Goal: Task Accomplishment & Management: Complete application form

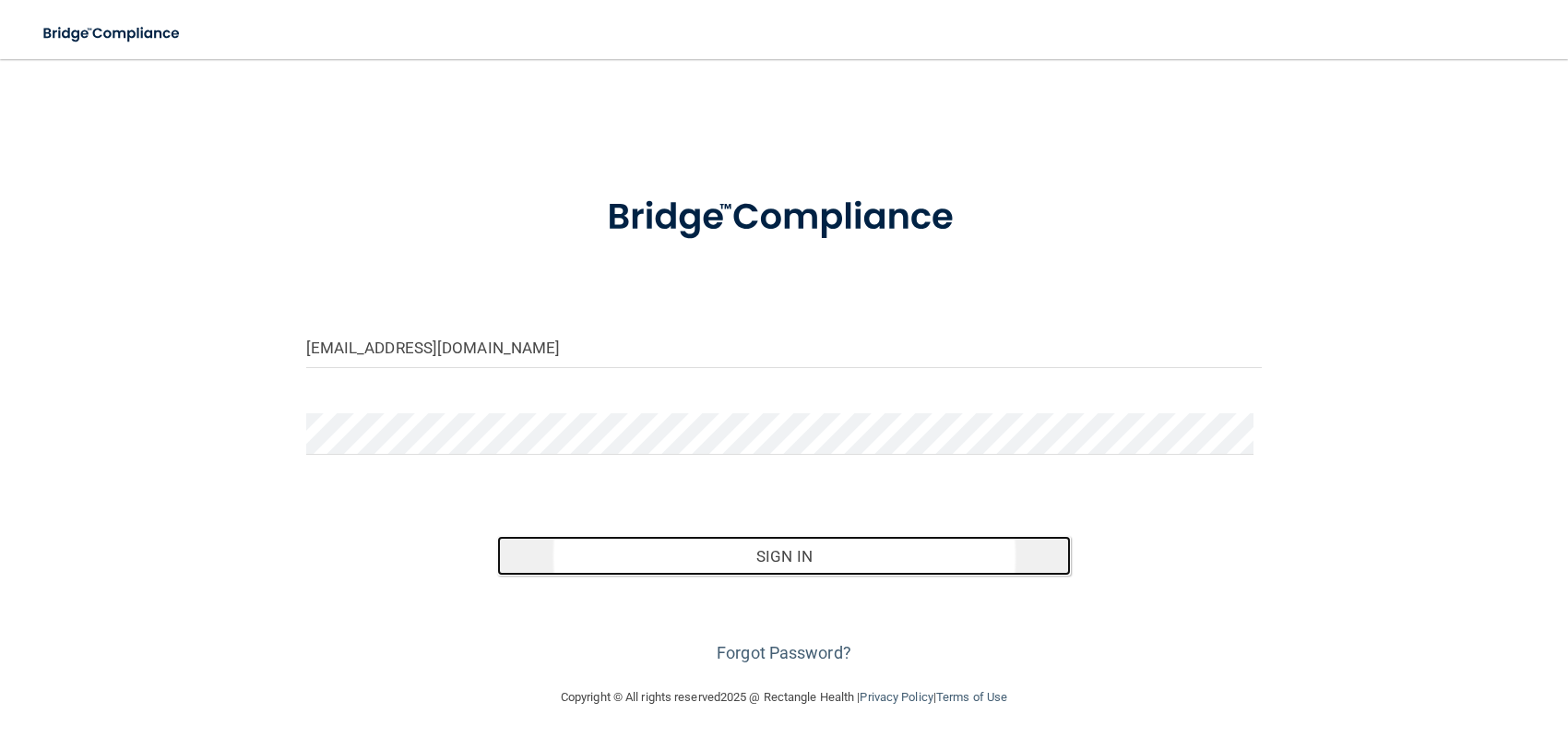
click at [798, 556] on button "Sign In" at bounding box center [784, 556] width 574 height 41
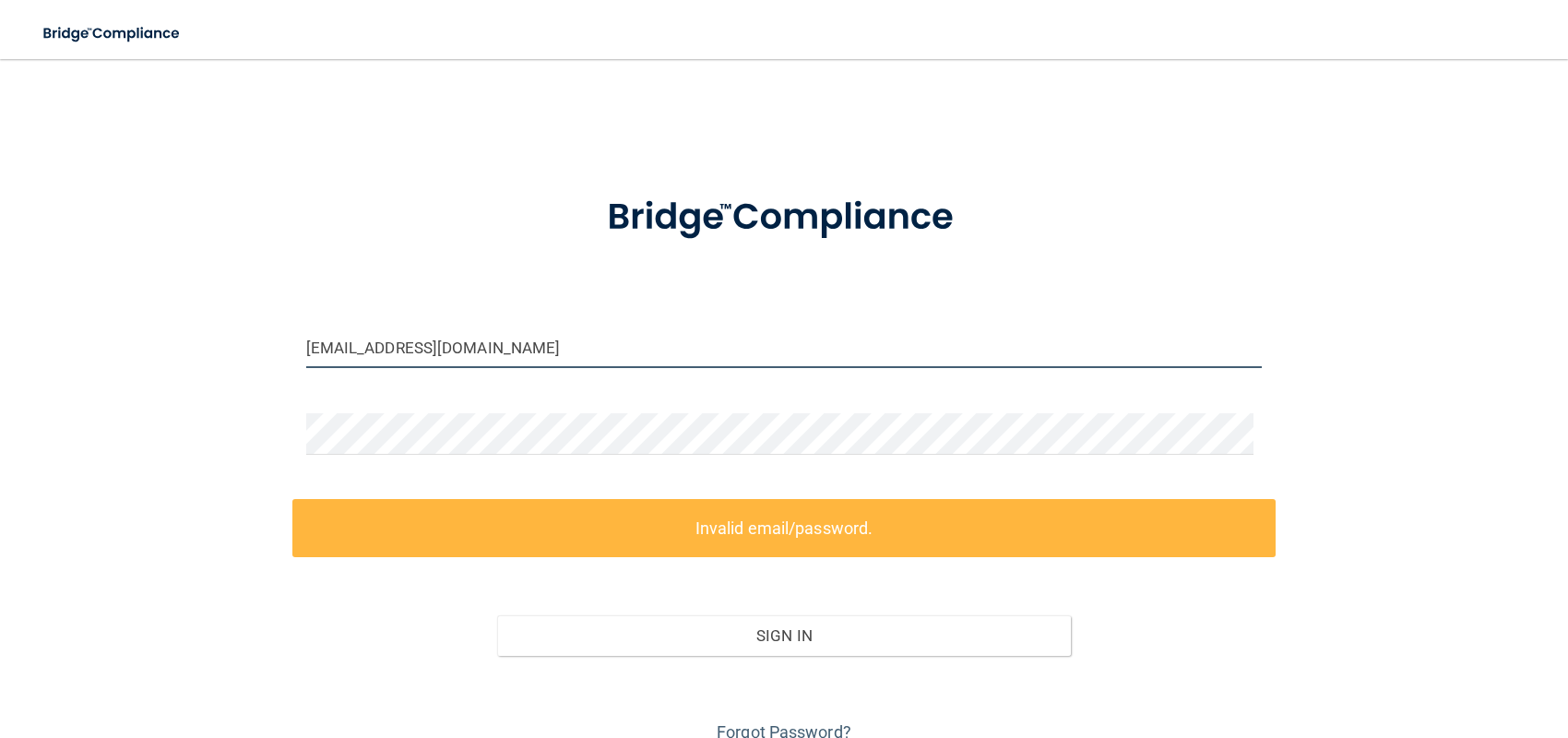
click at [549, 353] on input "[EMAIL_ADDRESS][DOMAIN_NAME]" at bounding box center [784, 347] width 956 height 42
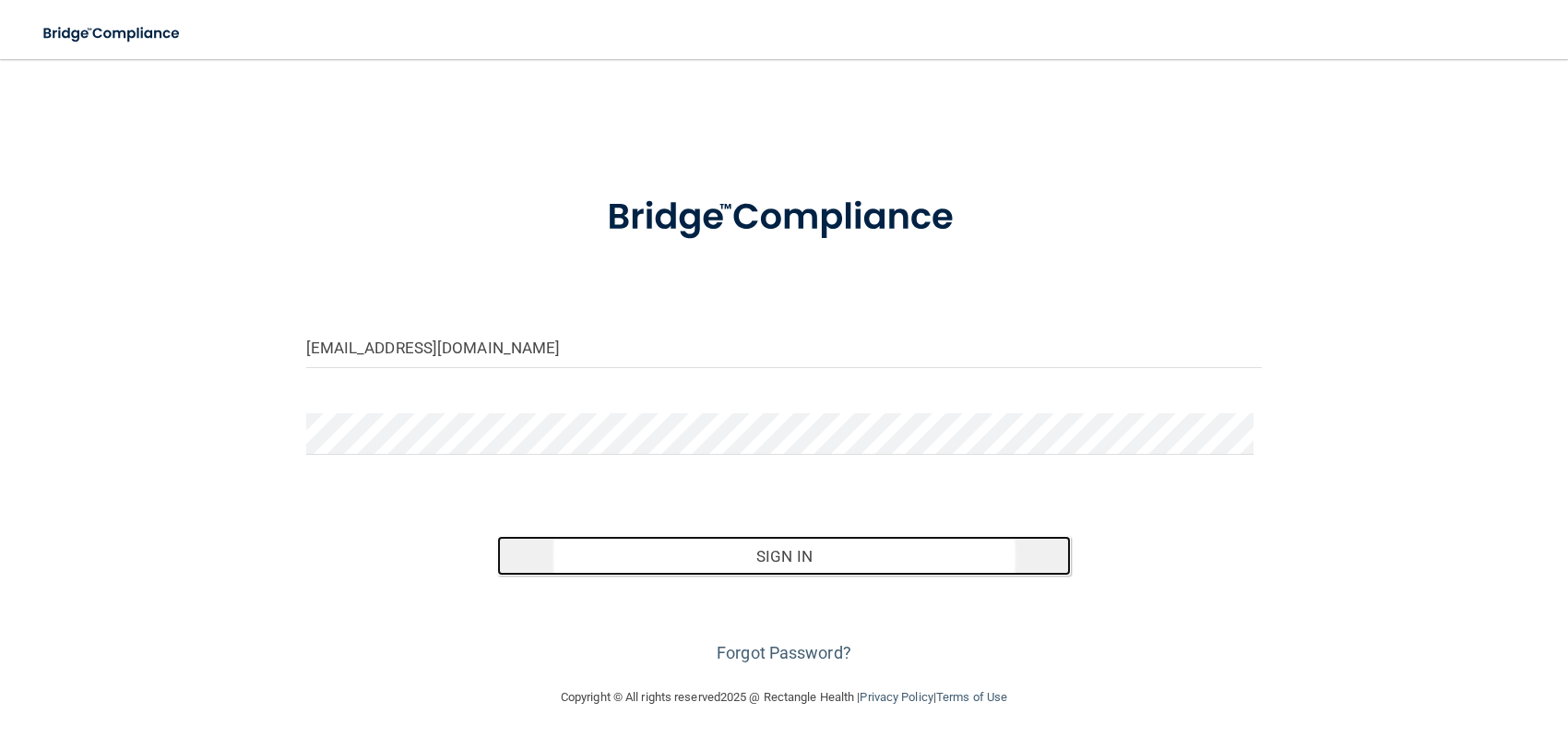
click at [783, 554] on button "Sign In" at bounding box center [784, 556] width 574 height 41
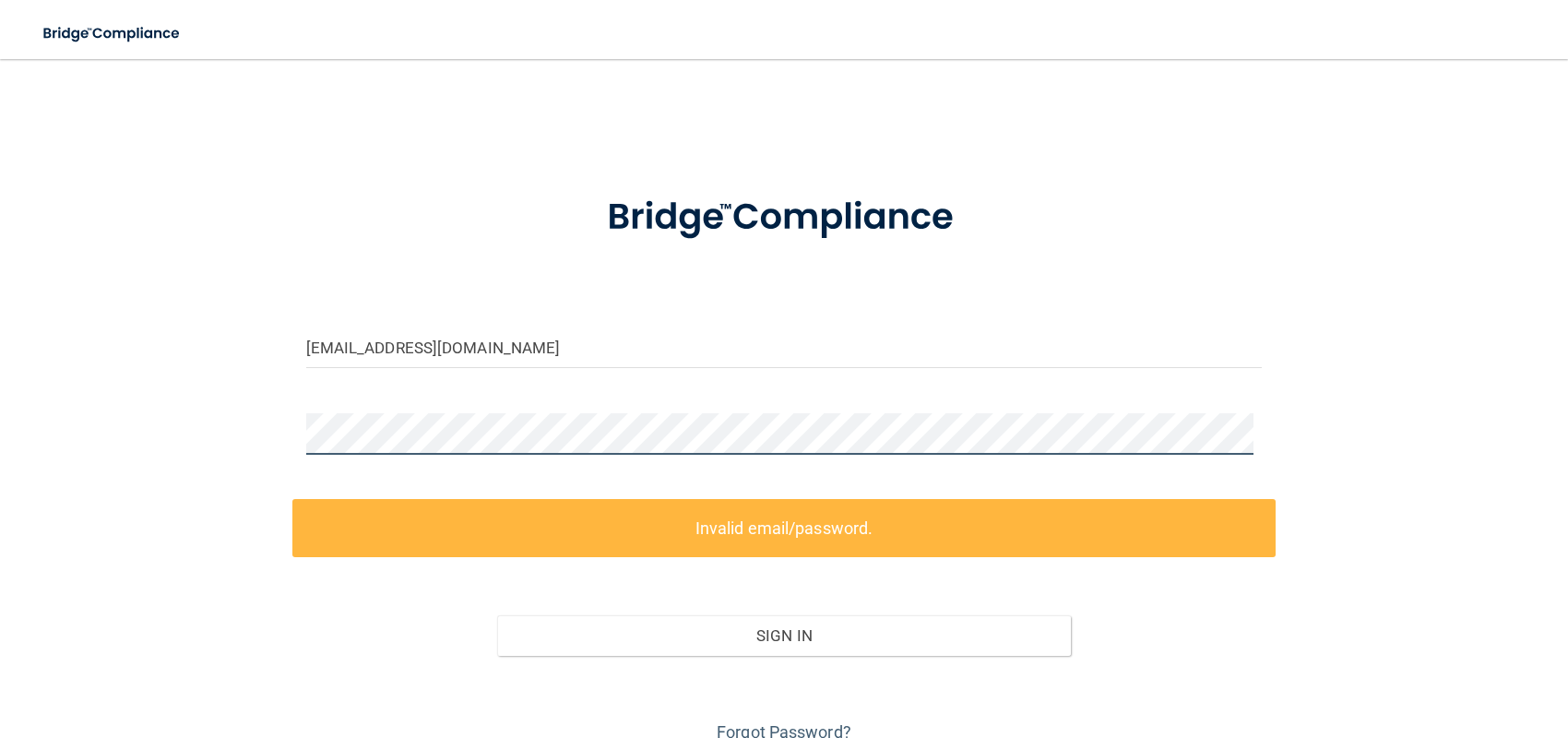
click at [254, 442] on div "[EMAIL_ADDRESS][DOMAIN_NAME] Invalid email/password. You don't have permission …" at bounding box center [784, 412] width 1494 height 670
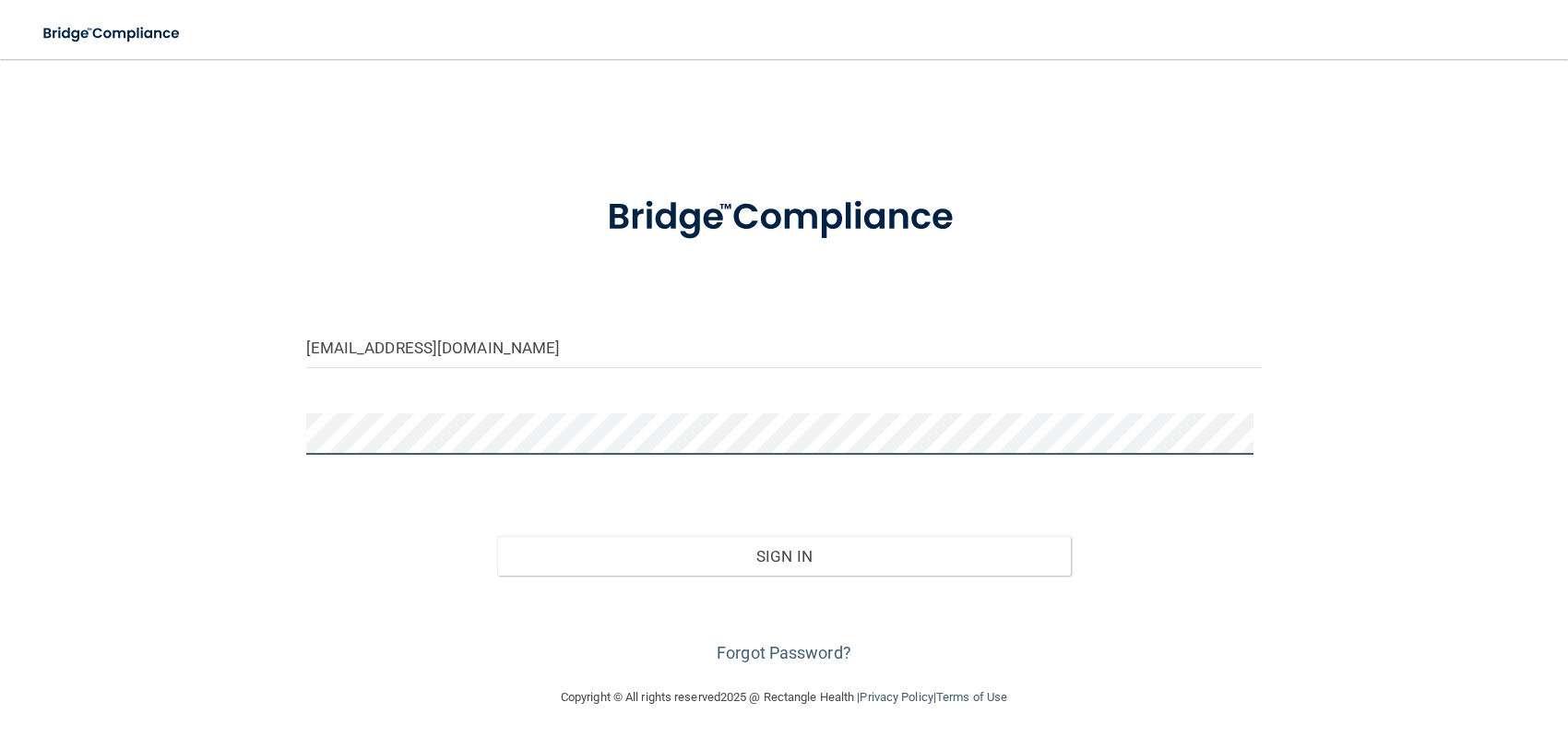
click at [497, 536] on button "Sign In" at bounding box center [784, 556] width 574 height 41
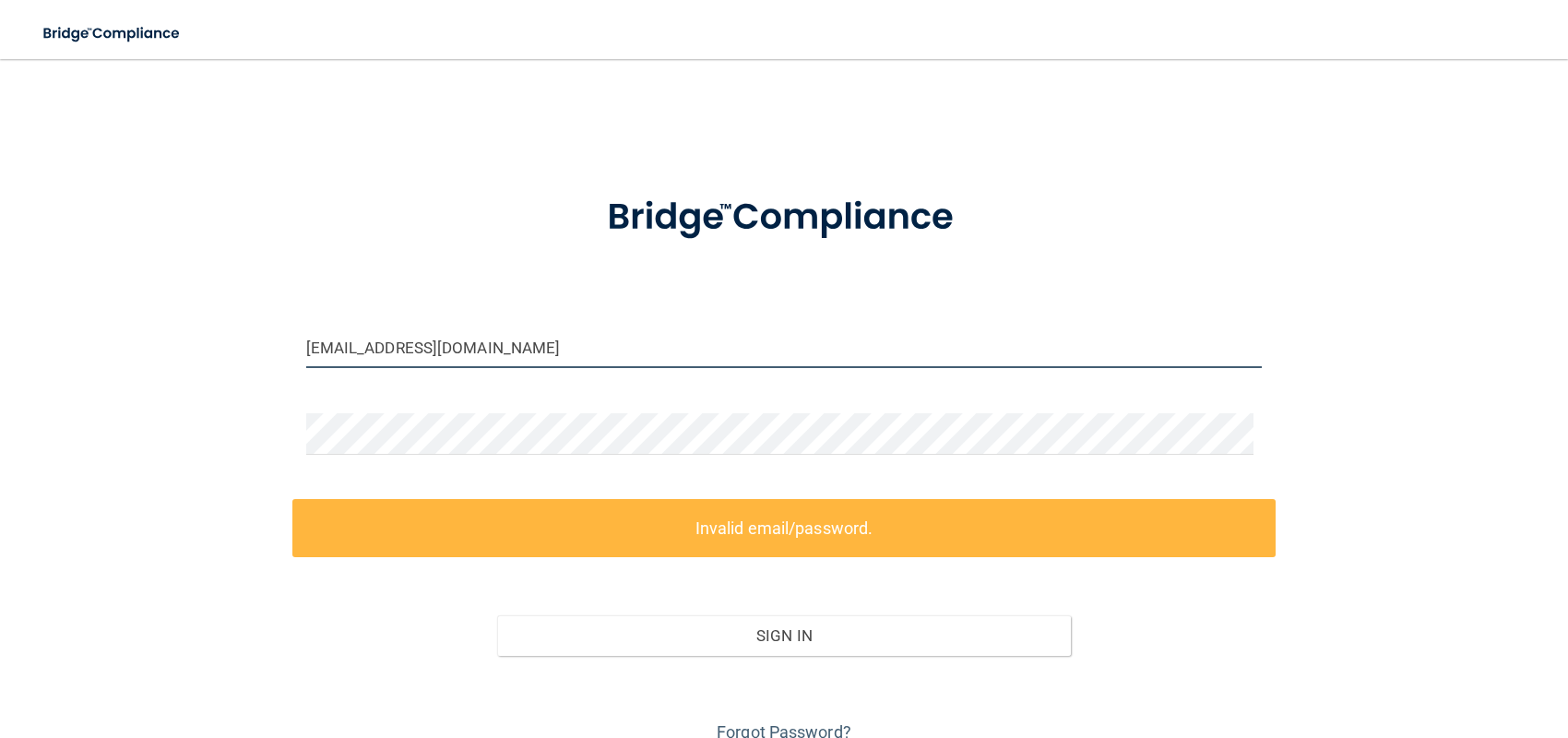
drag, startPoint x: 551, startPoint y: 350, endPoint x: 154, endPoint y: 339, distance: 397.2
click at [154, 339] on div "[EMAIL_ADDRESS][DOMAIN_NAME] Invalid email/password. You don't have permission …" at bounding box center [784, 412] width 1494 height 670
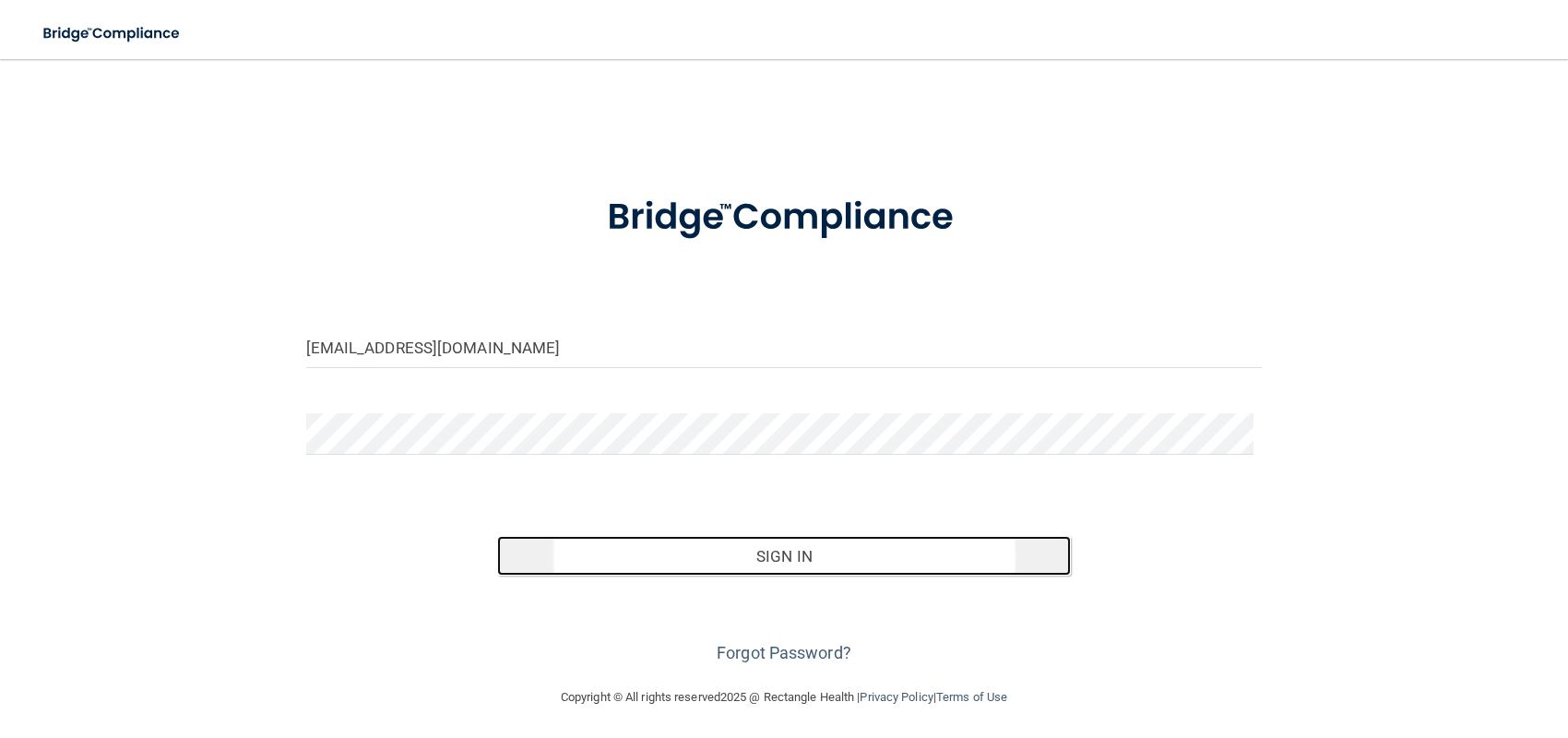
click at [733, 553] on button "Sign In" at bounding box center [784, 556] width 574 height 41
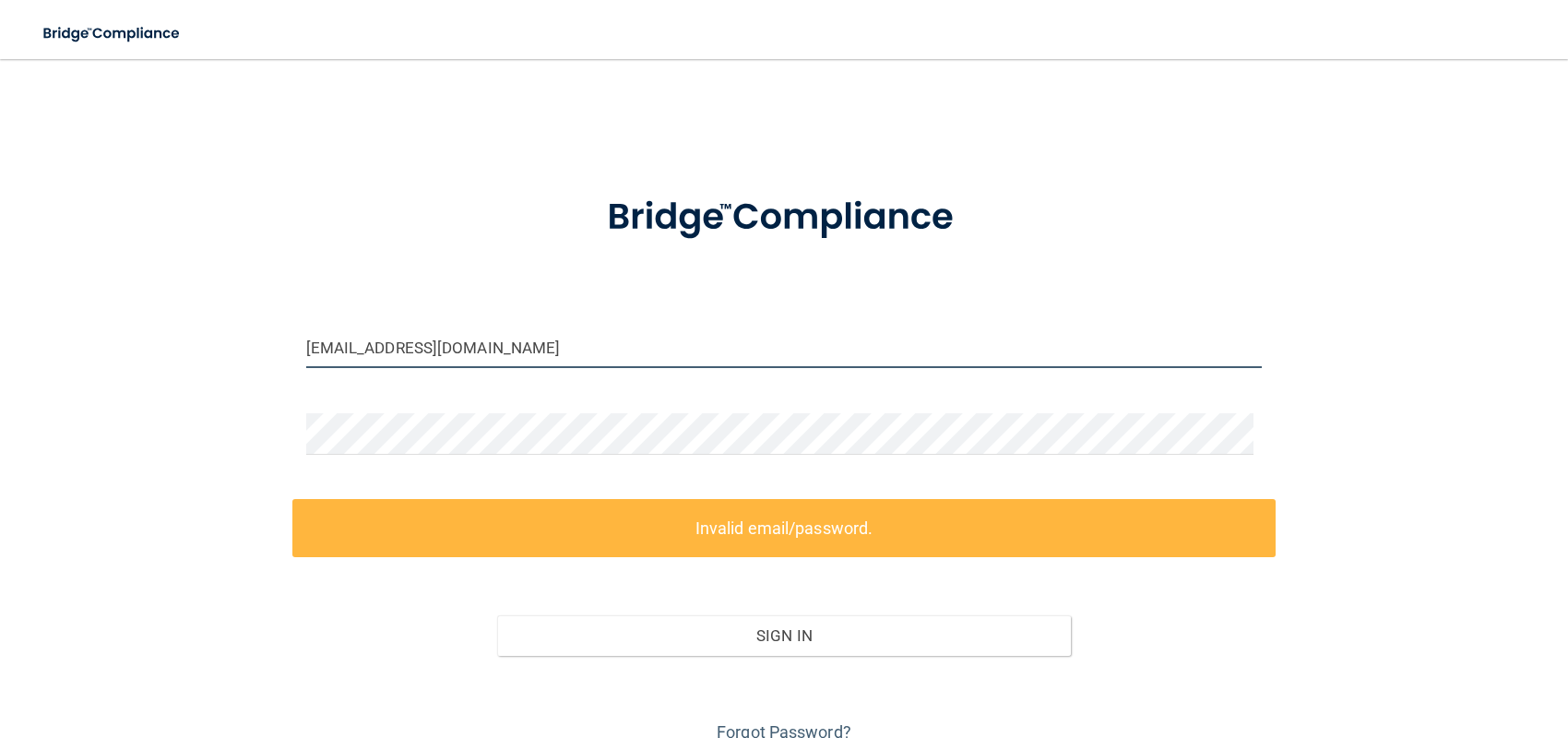
drag, startPoint x: 504, startPoint y: 350, endPoint x: 219, endPoint y: 353, distance: 285.0
click at [219, 353] on div "[EMAIL_ADDRESS][DOMAIN_NAME] Invalid email/password. You don't have permission …" at bounding box center [784, 412] width 1494 height 670
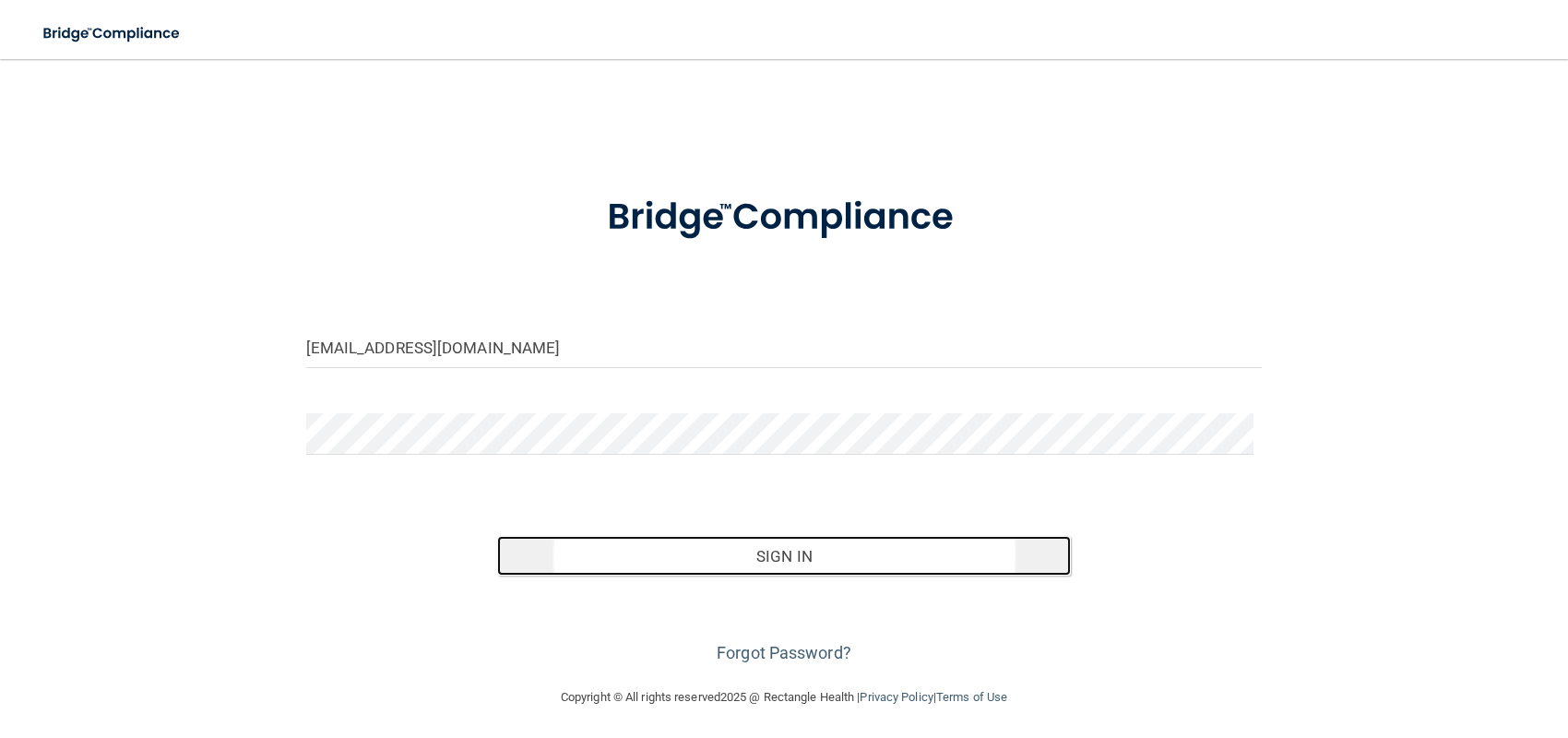
click at [794, 554] on button "Sign In" at bounding box center [784, 556] width 574 height 41
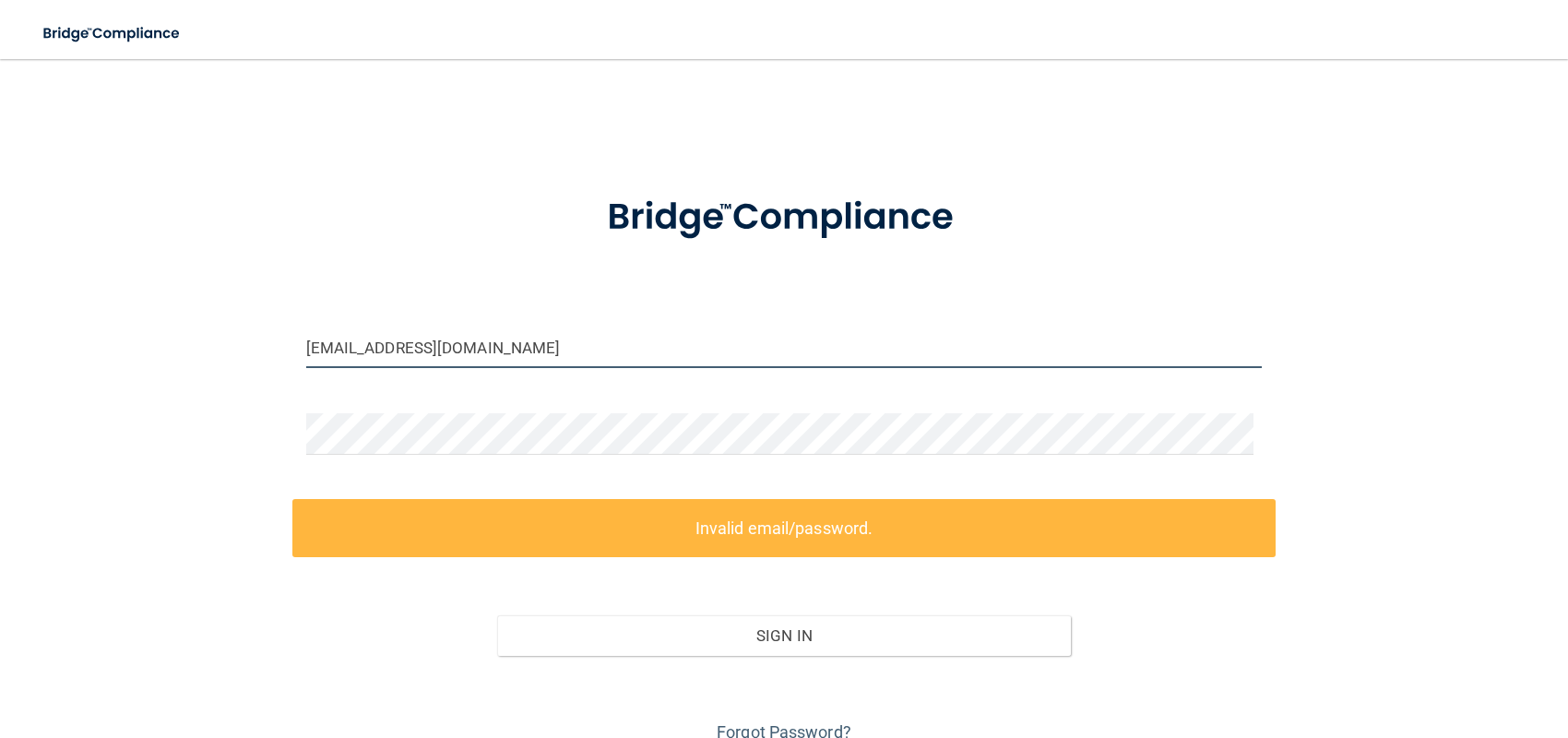
drag, startPoint x: 555, startPoint y: 354, endPoint x: 205, endPoint y: 330, distance: 350.8
click at [205, 330] on div "[EMAIL_ADDRESS][DOMAIN_NAME] Invalid email/password. You don't have permission …" at bounding box center [784, 412] width 1494 height 670
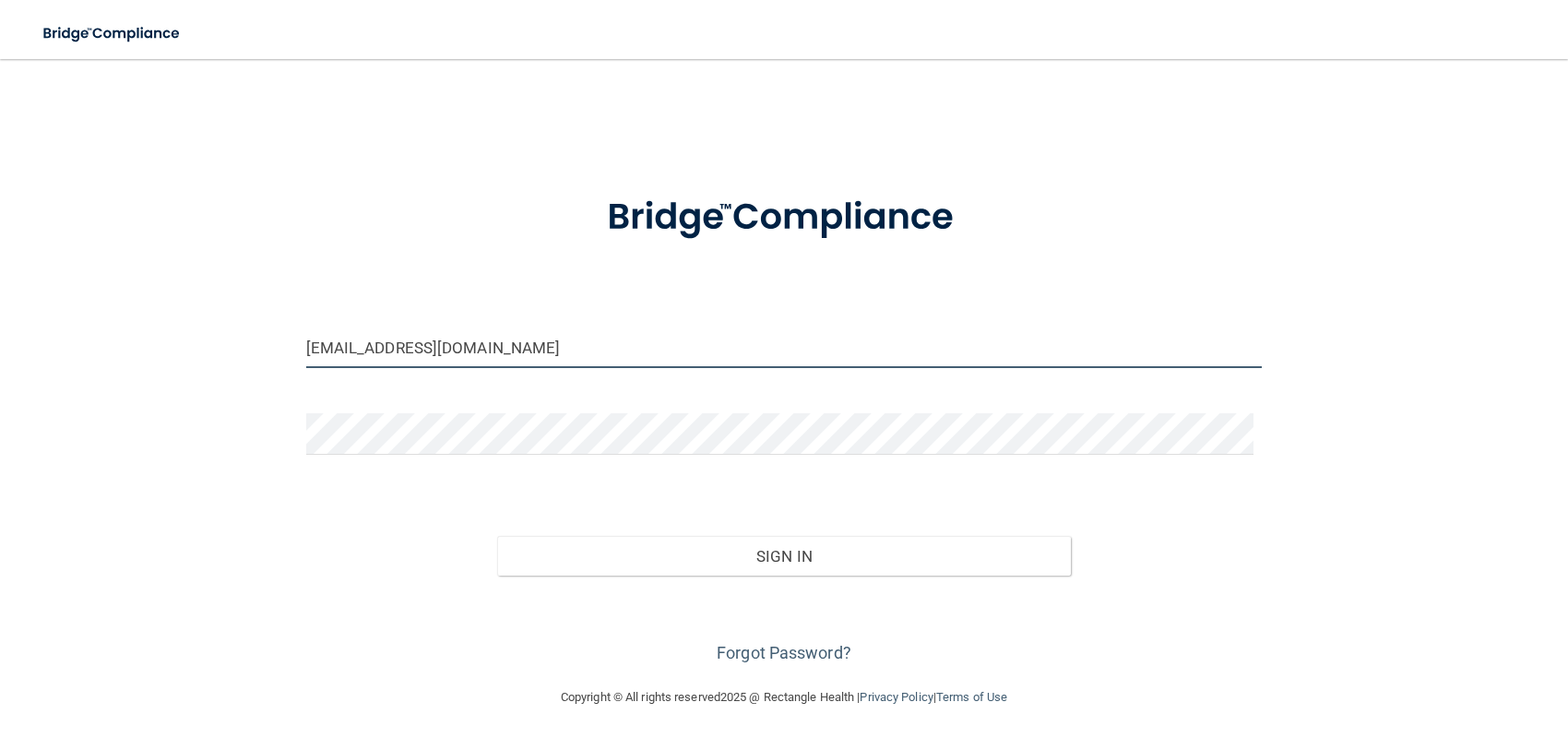
click at [497, 536] on button "Sign In" at bounding box center [784, 556] width 574 height 41
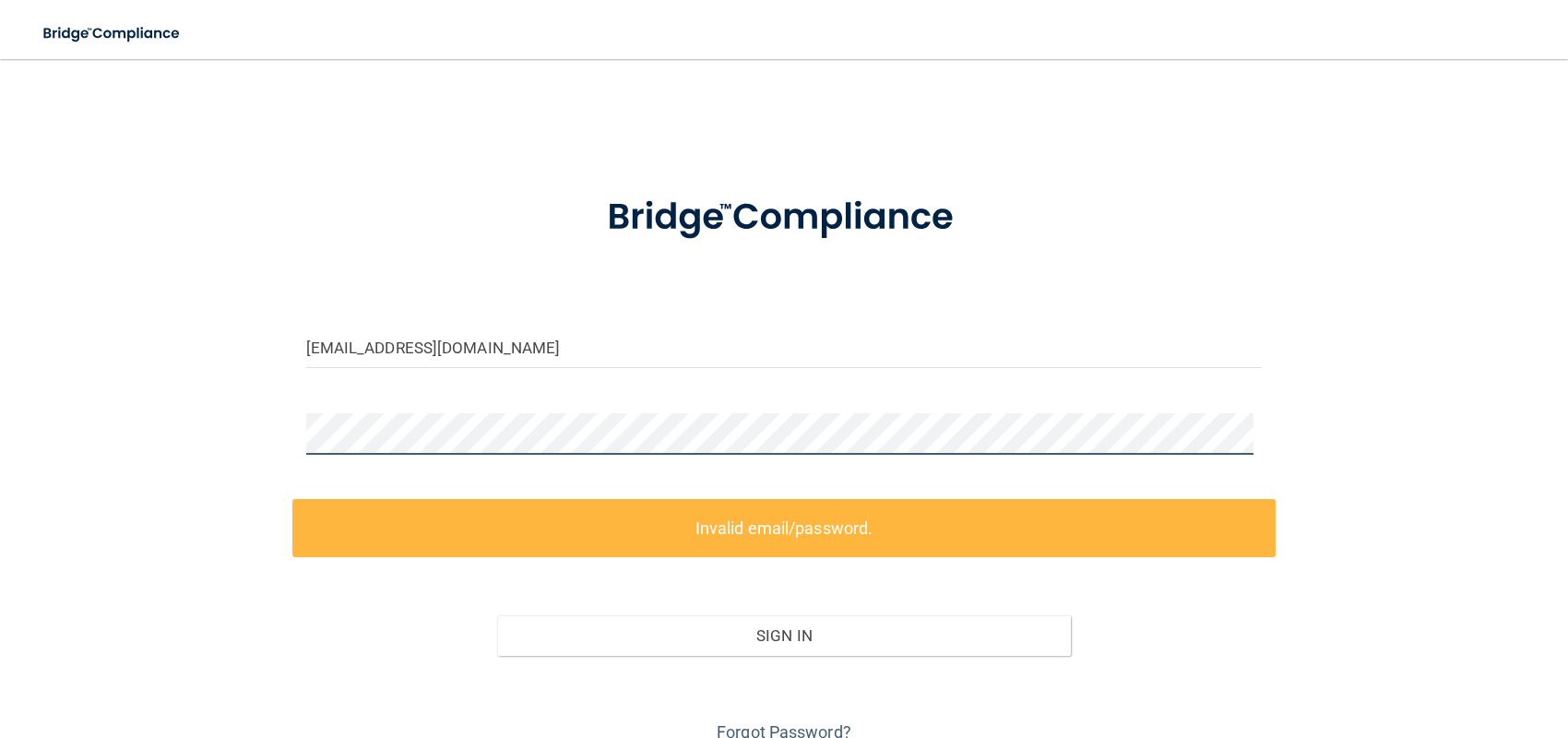
click at [245, 426] on div "[EMAIL_ADDRESS][DOMAIN_NAME] Invalid email/password. You don't have permission …" at bounding box center [784, 412] width 1494 height 670
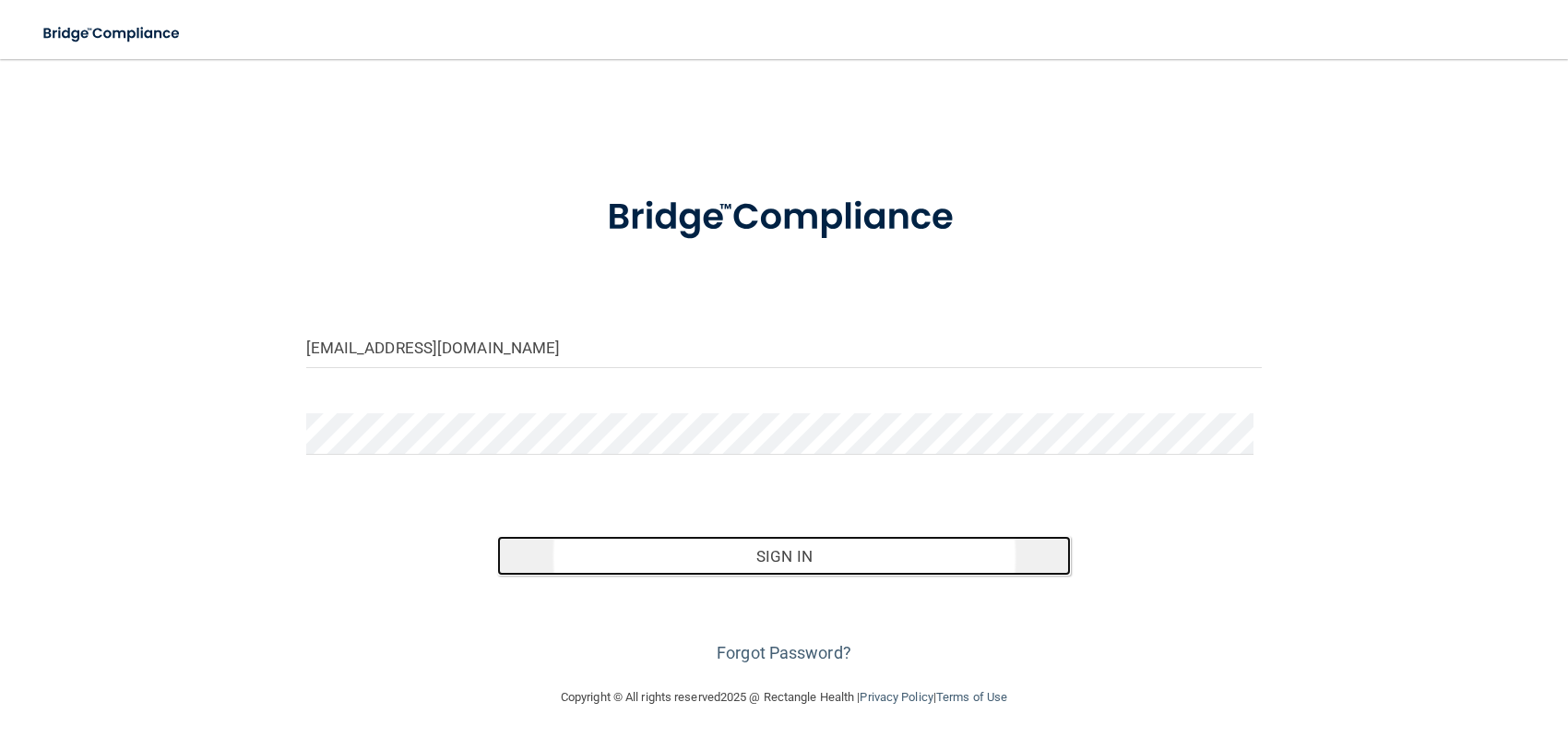
click at [773, 536] on button "Sign In" at bounding box center [784, 556] width 574 height 41
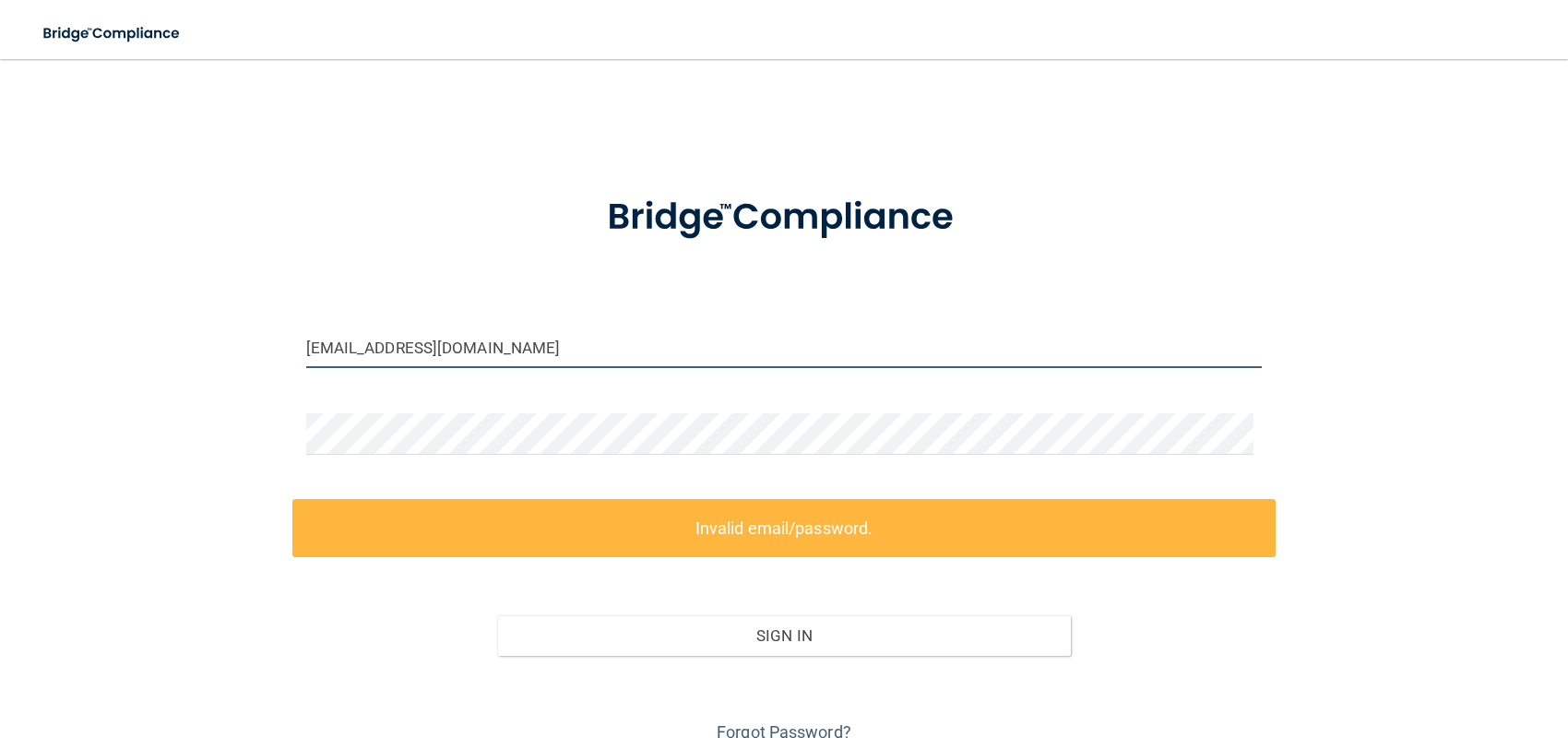
drag, startPoint x: 382, startPoint y: 342, endPoint x: 101, endPoint y: 327, distance: 281.4
click at [129, 333] on div "[EMAIL_ADDRESS][DOMAIN_NAME] Invalid email/password. You don't have permission …" at bounding box center [784, 412] width 1494 height 670
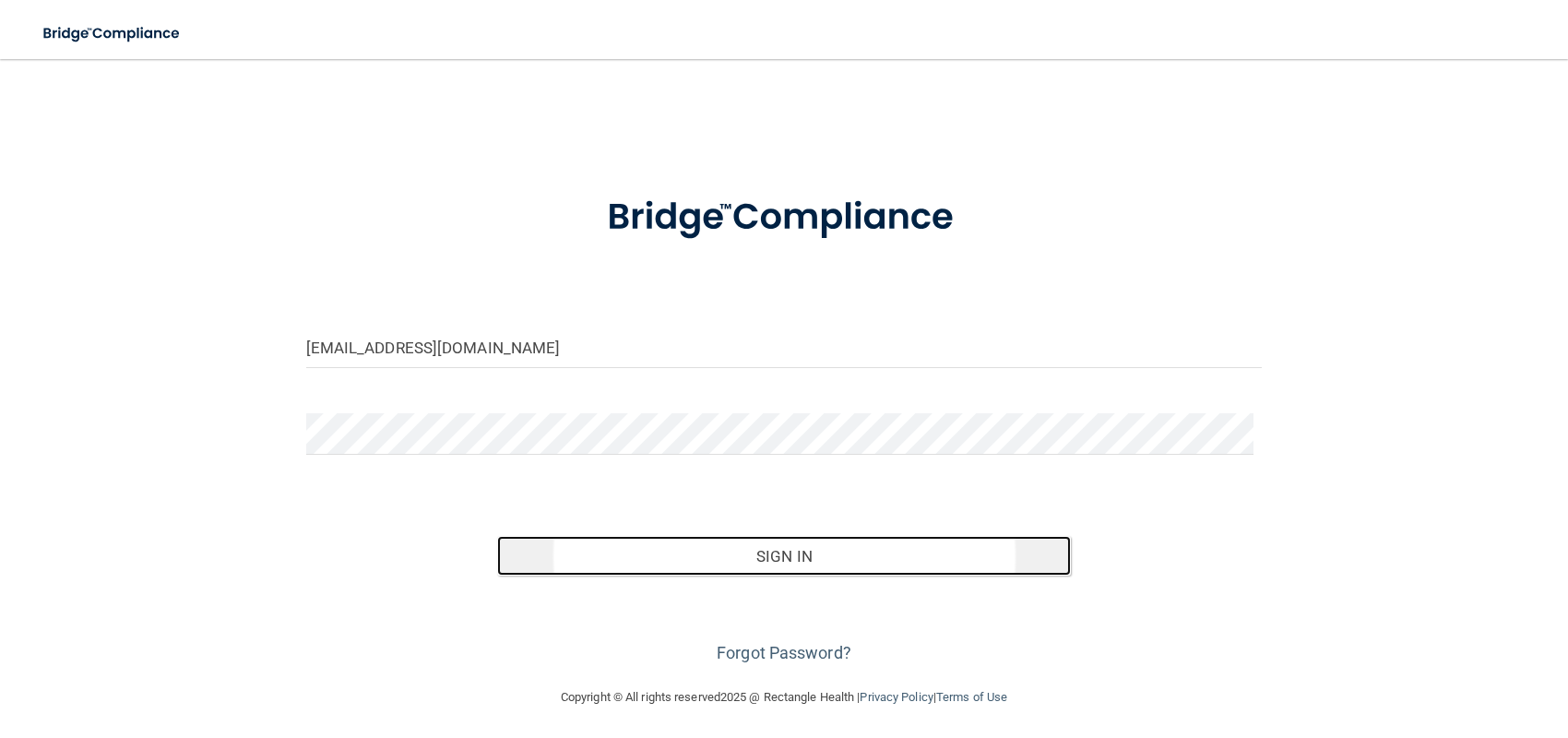
click at [756, 555] on button "Sign In" at bounding box center [784, 556] width 574 height 41
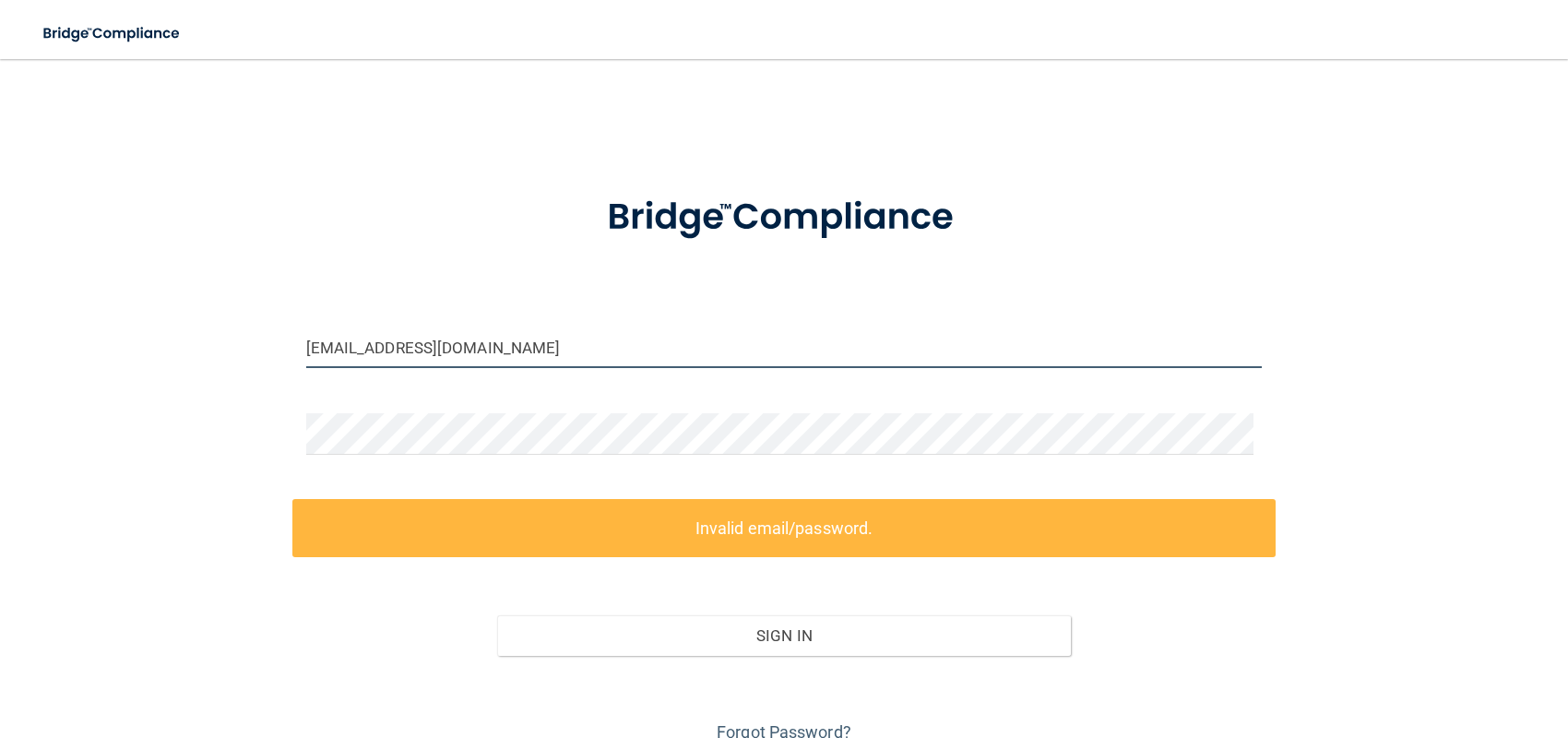
click at [447, 349] on input "[EMAIL_ADDRESS][DOMAIN_NAME]" at bounding box center [784, 347] width 956 height 42
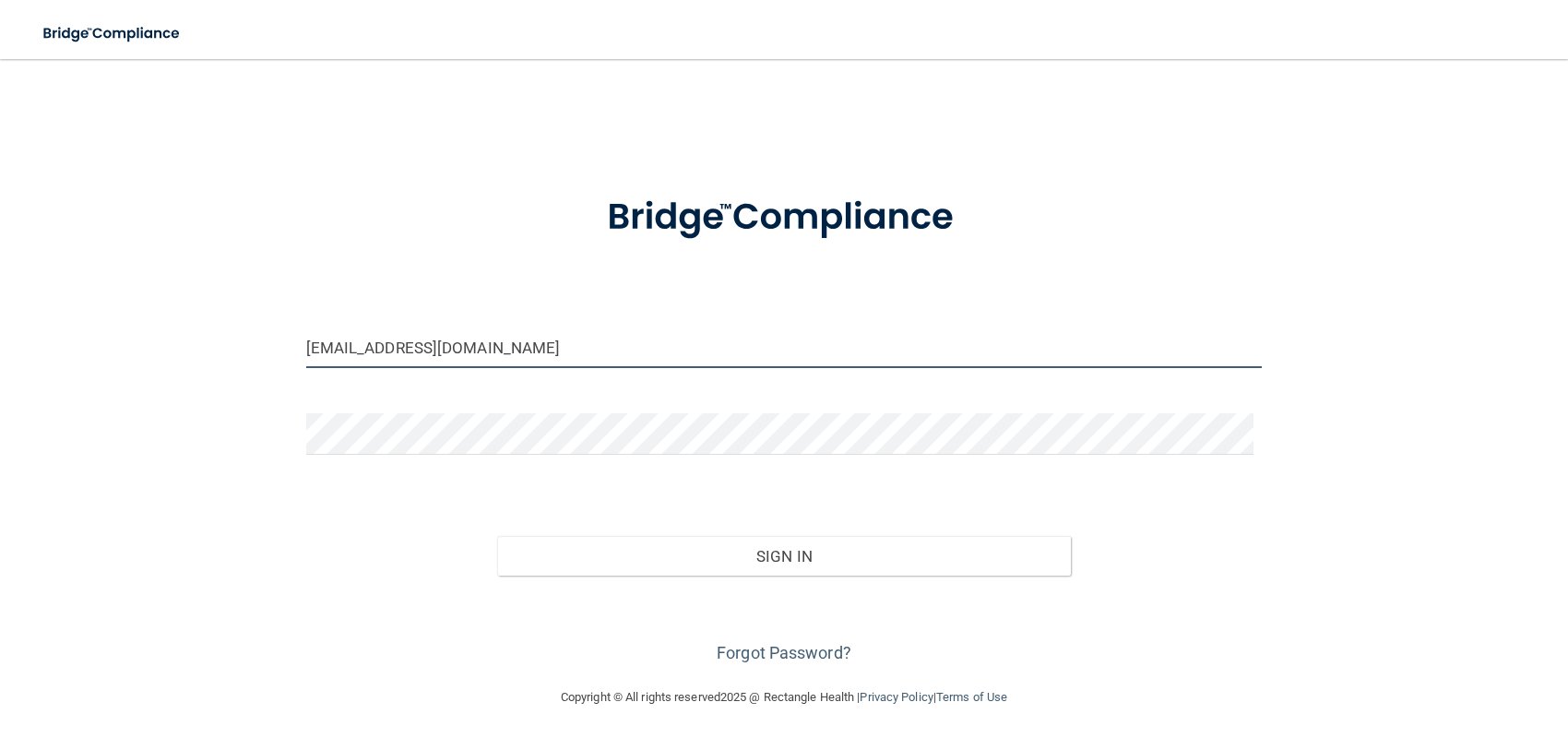
type input "[EMAIL_ADDRESS][DOMAIN_NAME]"
click at [497, 536] on button "Sign In" at bounding box center [784, 556] width 574 height 41
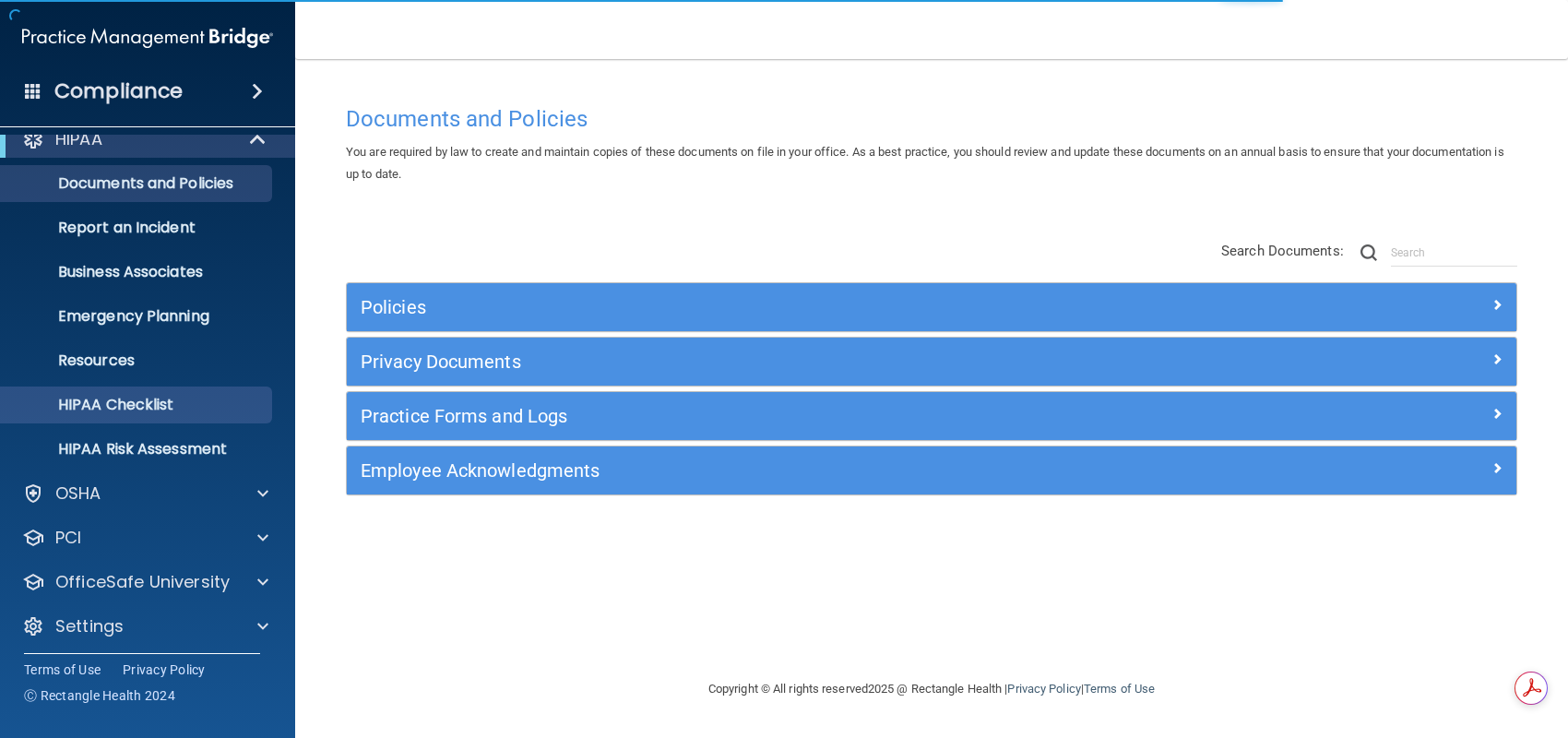
scroll to position [28, 0]
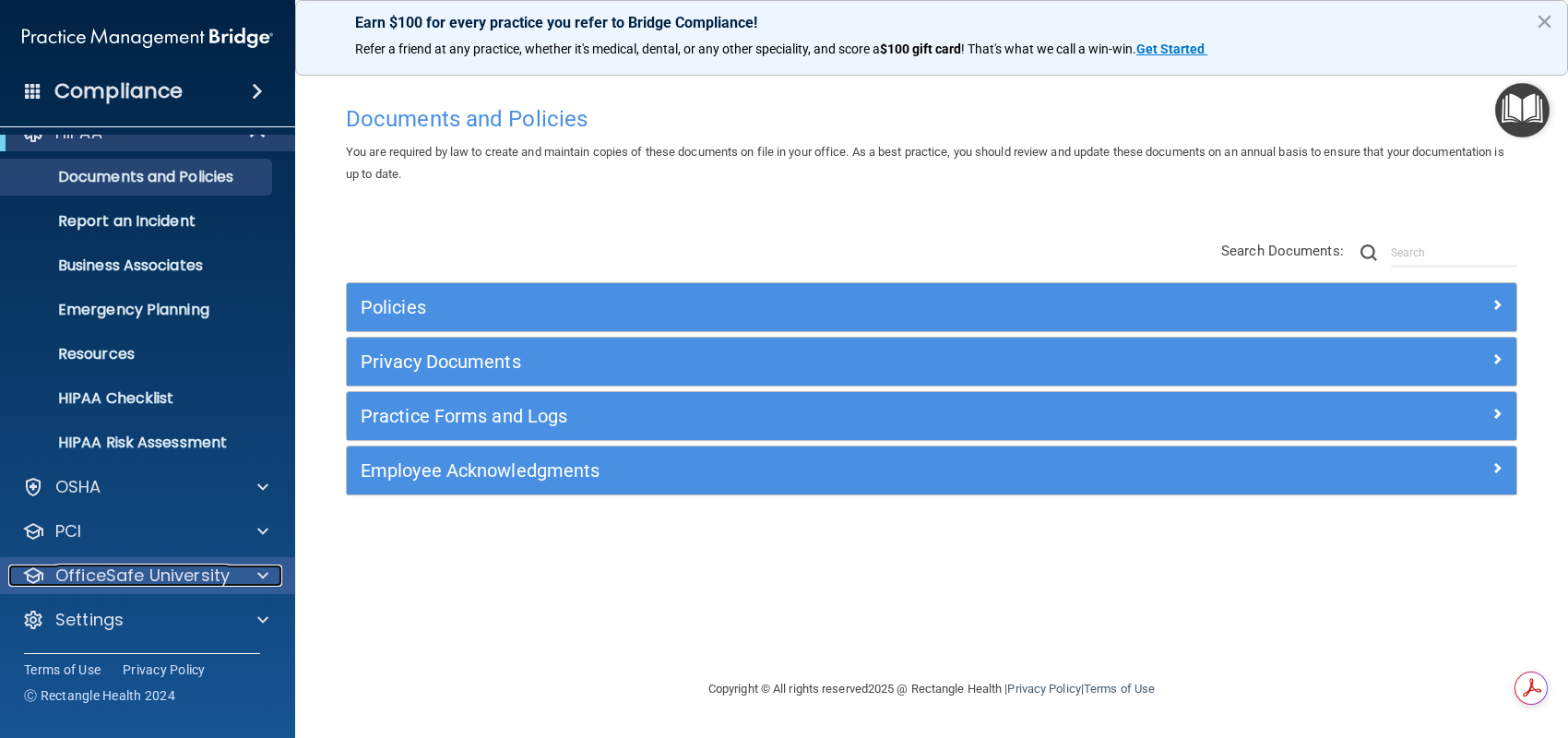
click at [255, 569] on div at bounding box center [260, 576] width 46 height 22
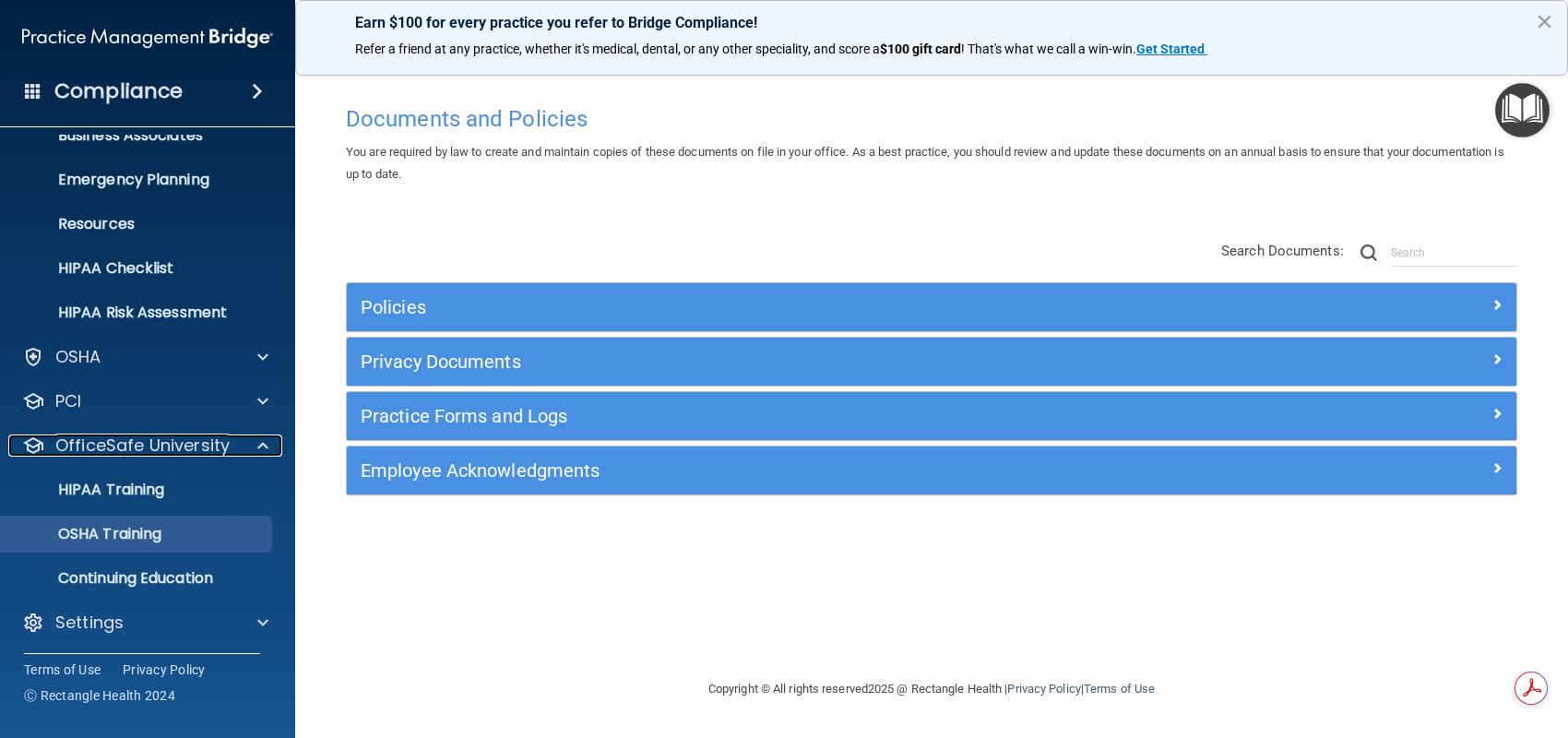
scroll to position [160, 0]
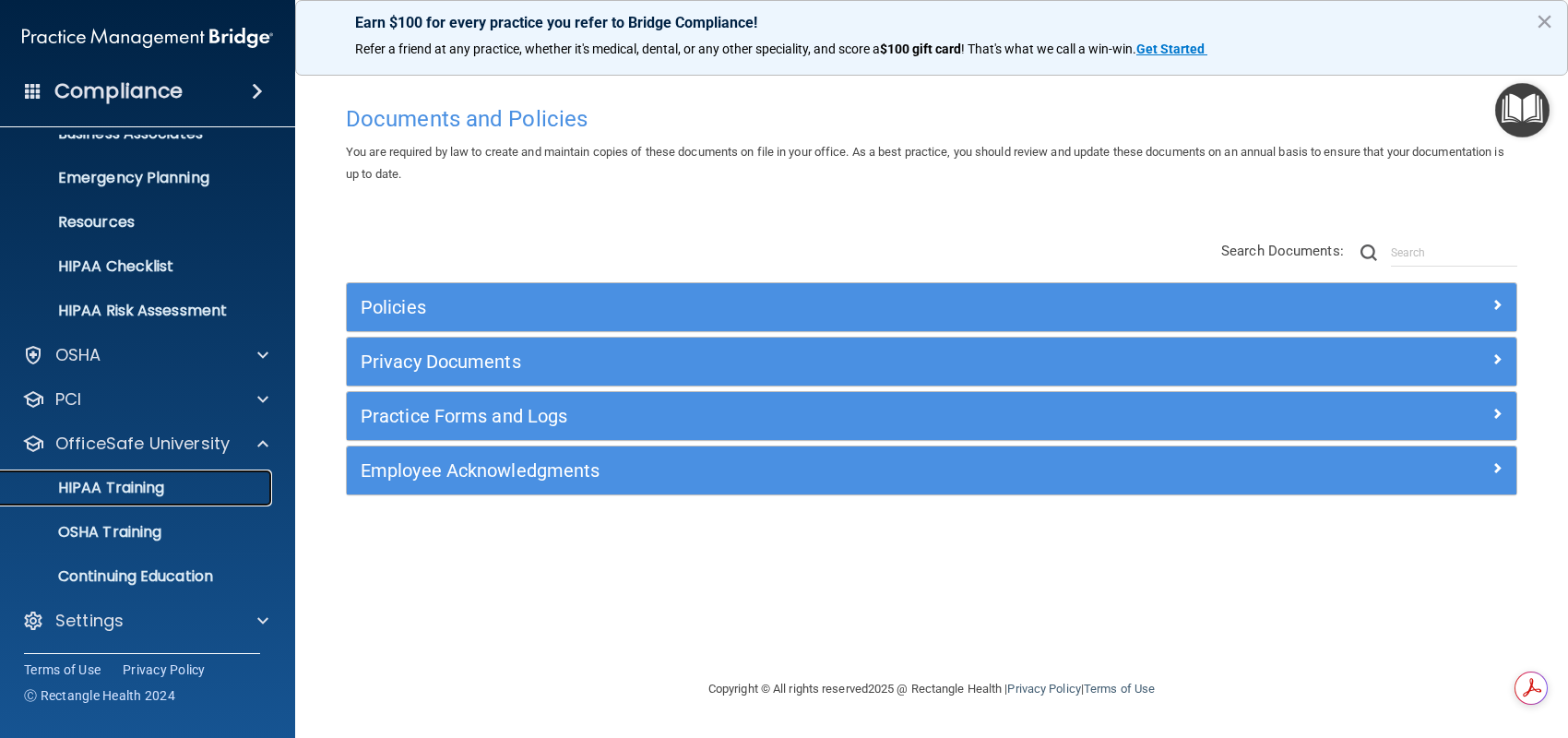
click at [149, 482] on p "HIPAA Training" at bounding box center [88, 488] width 152 height 18
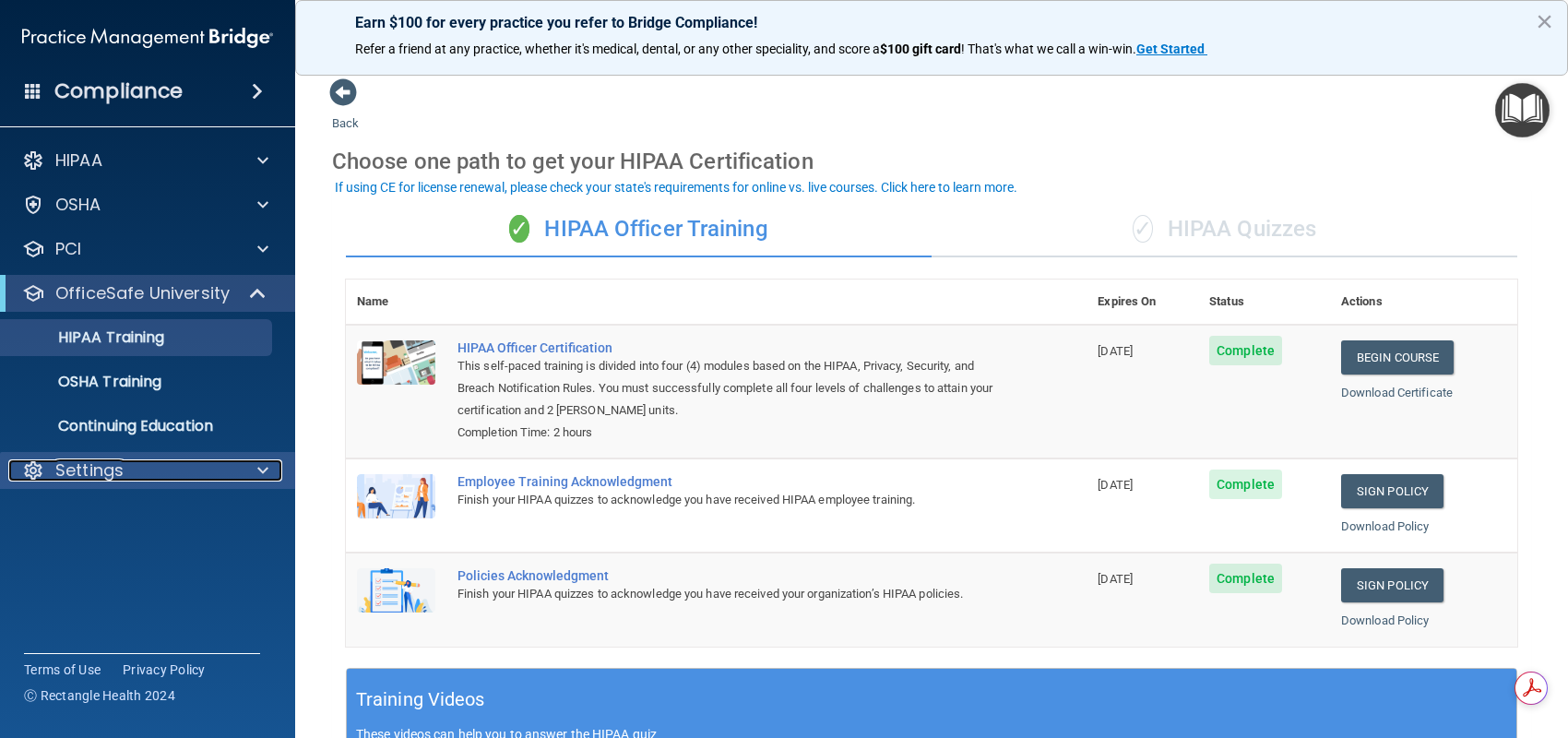
click at [244, 463] on div at bounding box center [260, 470] width 46 height 22
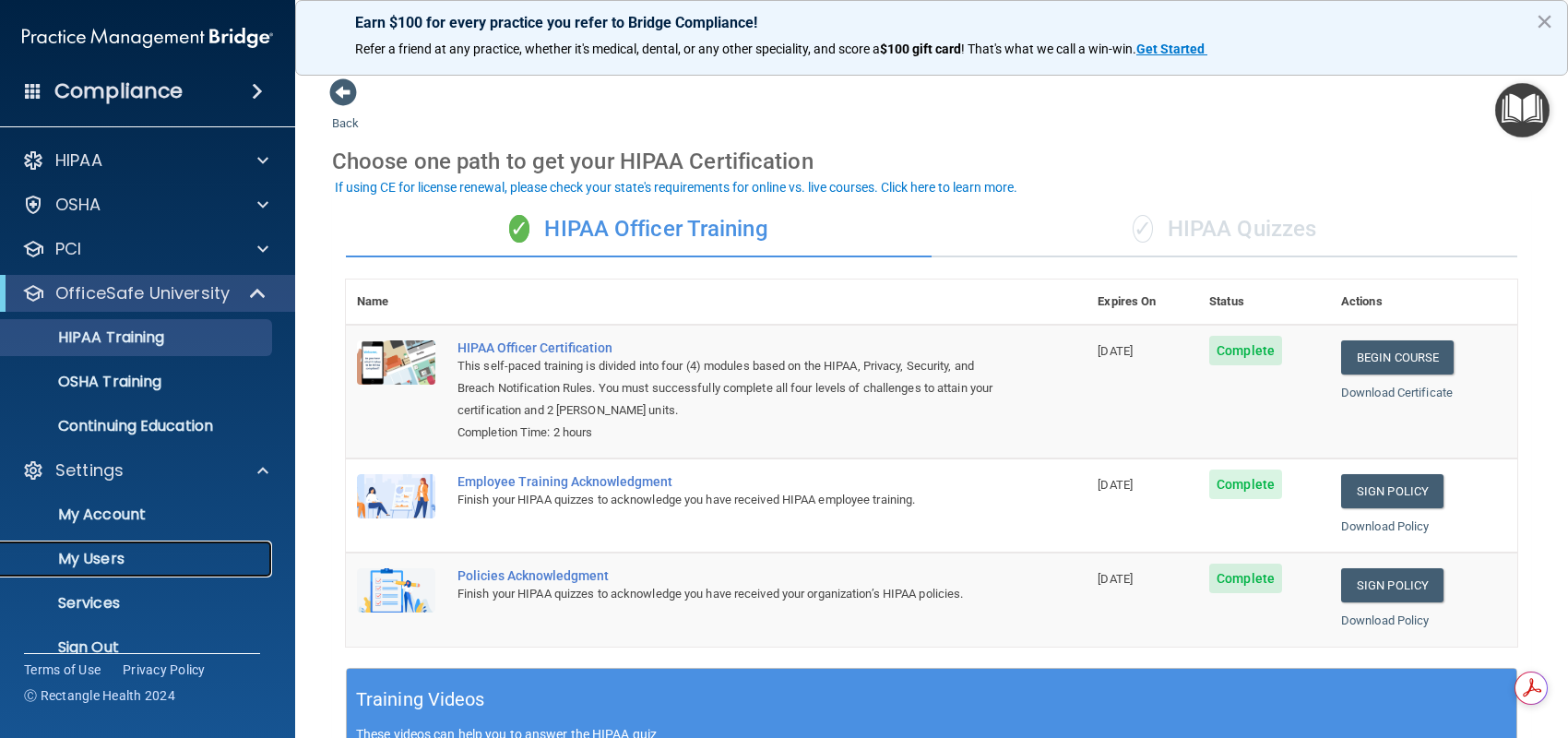
click at [120, 564] on p "My Users" at bounding box center [138, 559] width 252 height 18
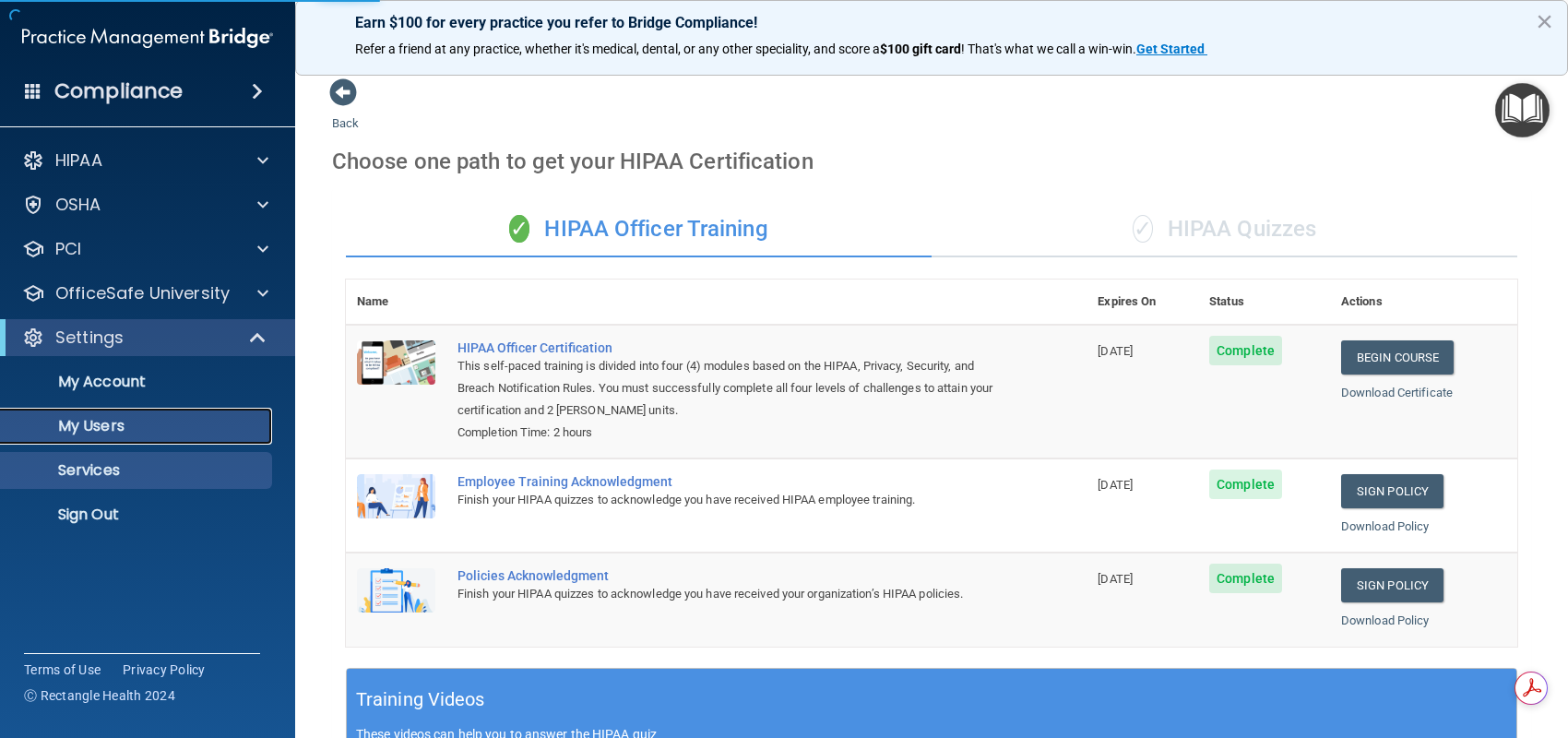
select select "20"
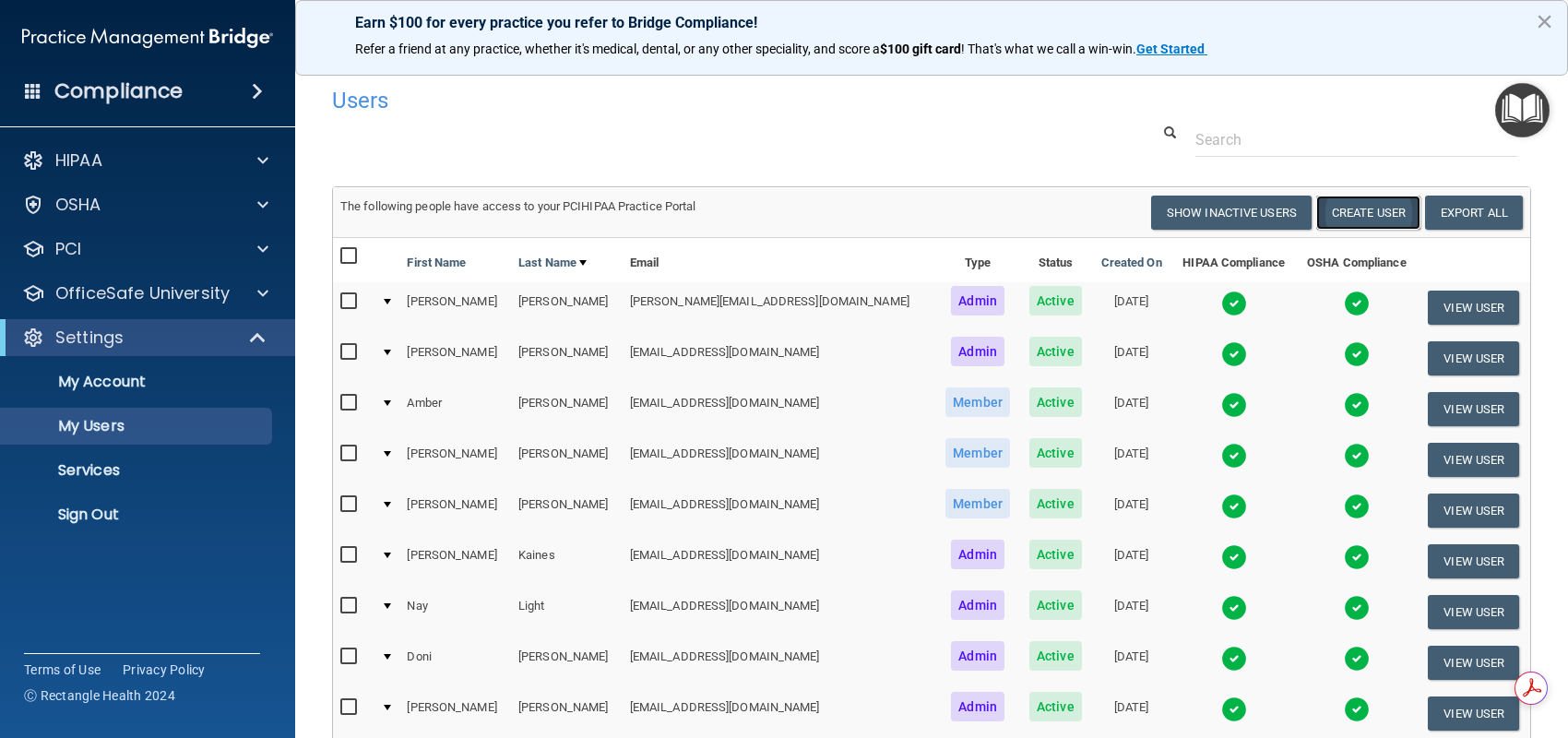
click at [1366, 214] on button "Create User" at bounding box center [1368, 212] width 104 height 34
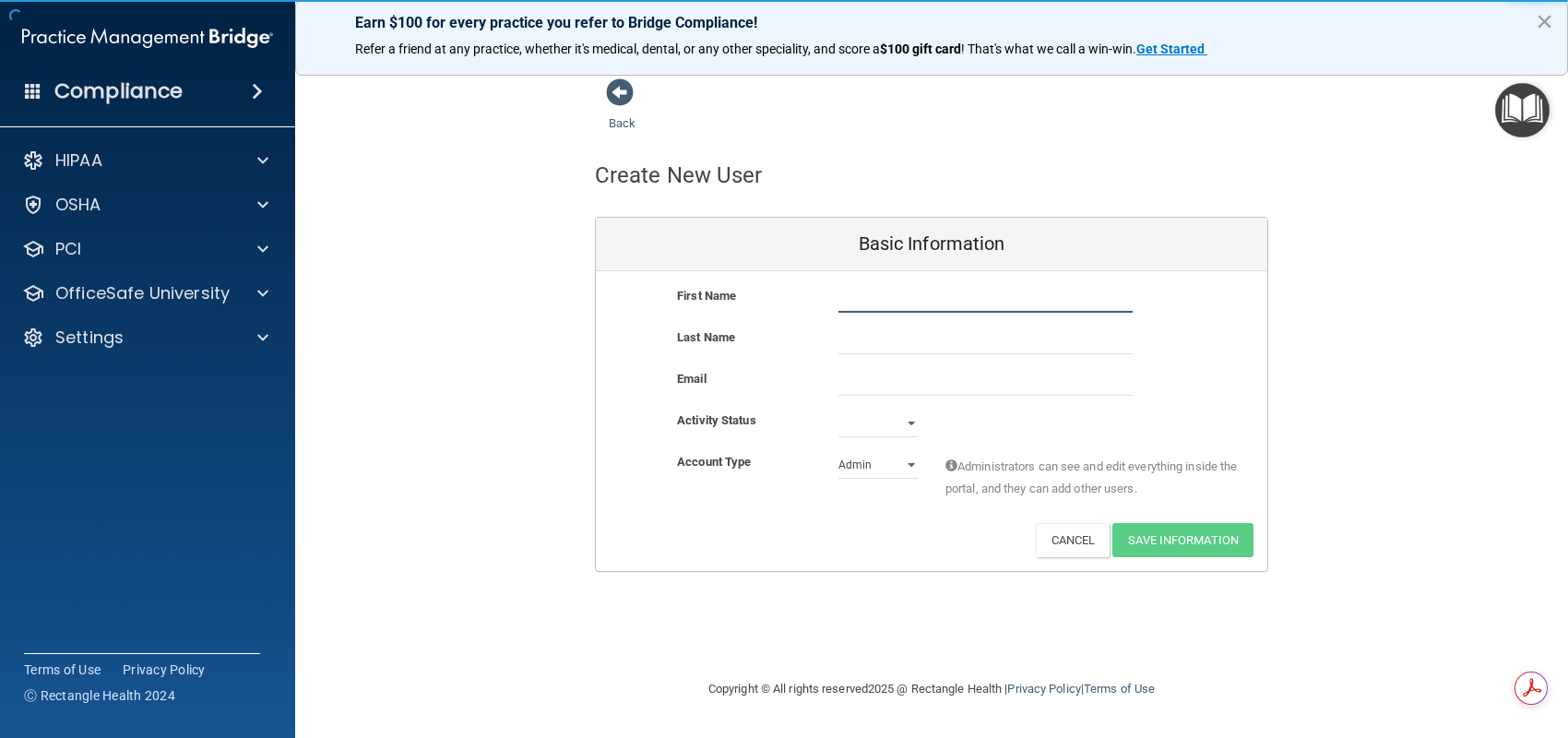
click at [878, 304] on input "text" at bounding box center [986, 299] width 294 height 28
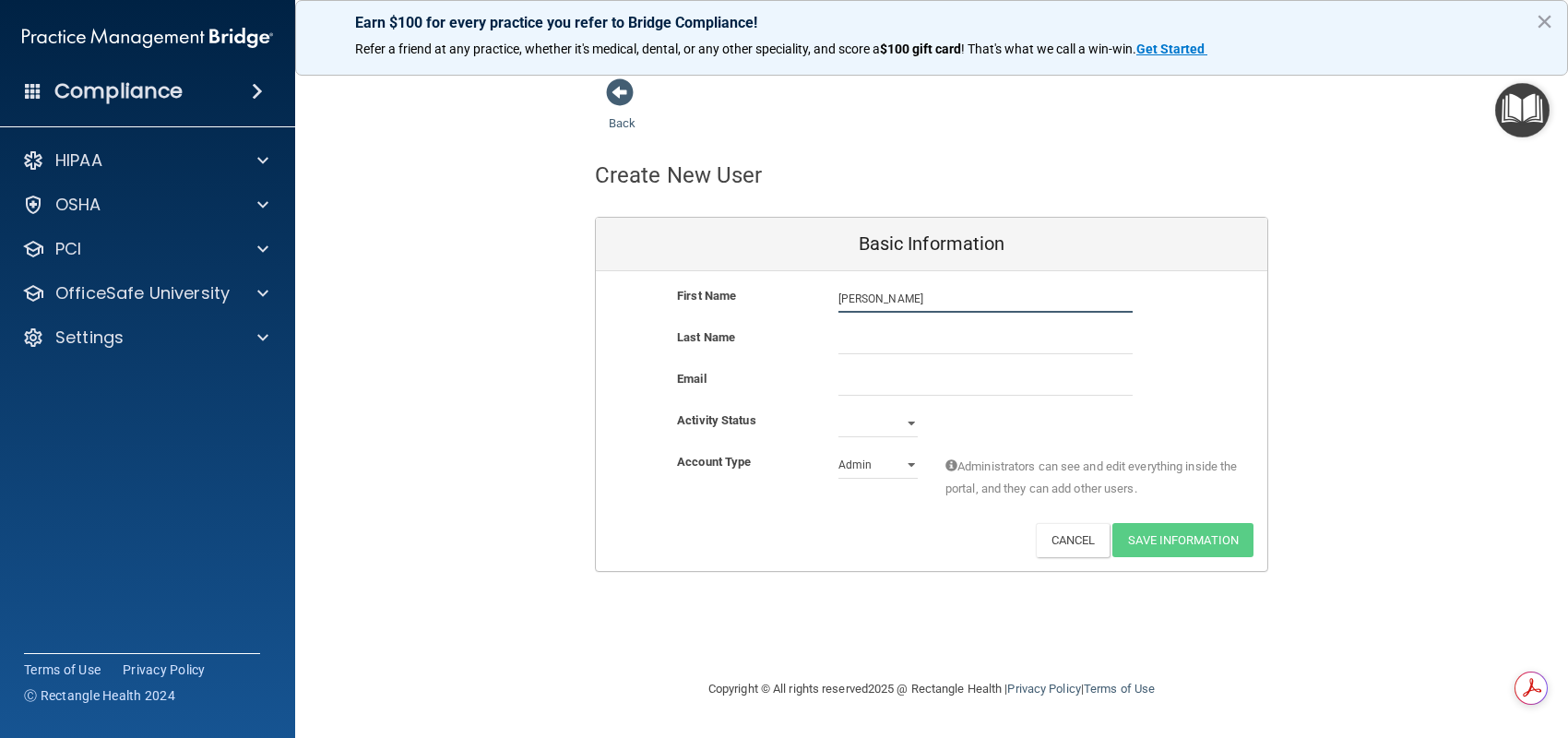
type input "[PERSON_NAME]"
click at [866, 389] on input "email" at bounding box center [986, 382] width 294 height 28
type input "[EMAIL_ADDRESS][DOMAIN_NAME]"
click at [901, 425] on select "Active Inactive" at bounding box center [879, 423] width 79 height 28
select select "active"
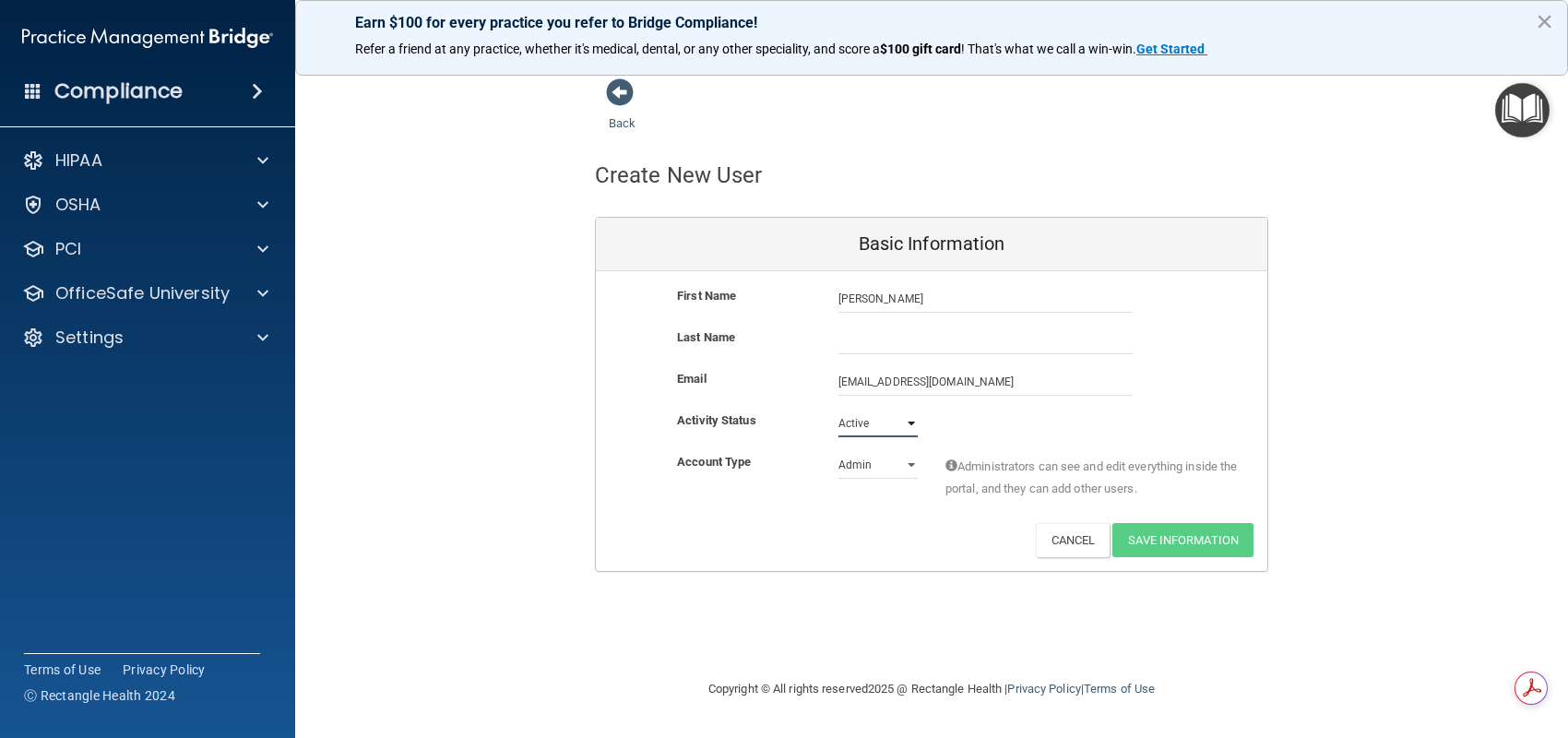
click at [839, 410] on select "Active Inactive" at bounding box center [879, 423] width 79 height 28
click at [912, 466] on select "Admin Member" at bounding box center [879, 465] width 79 height 28
select select "practice_member"
click at [839, 451] on select "Admin Member" at bounding box center [879, 465] width 79 height 28
click at [858, 343] on input "text" at bounding box center [986, 340] width 294 height 28
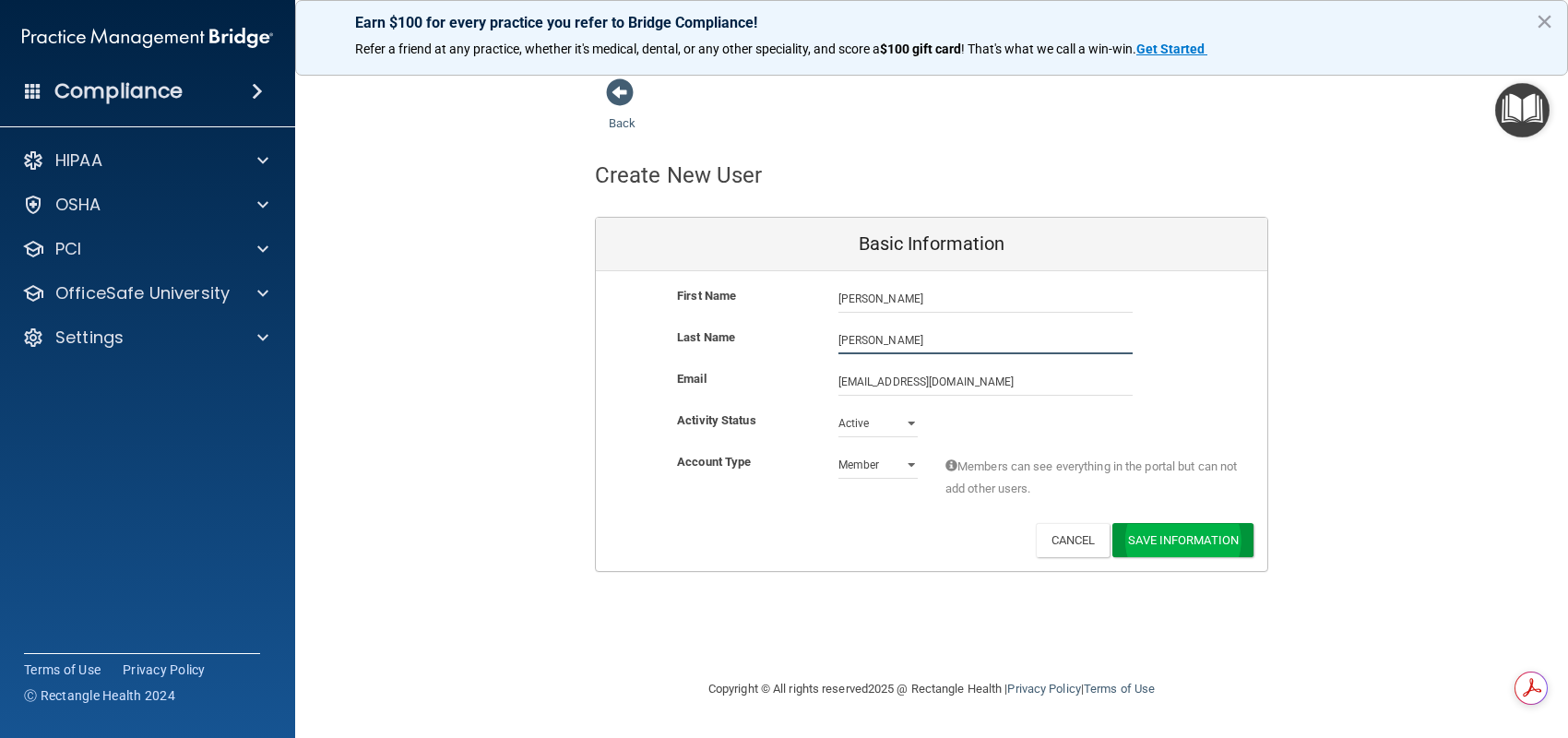
type input "[PERSON_NAME]"
click at [1149, 531] on button "Save Information" at bounding box center [1182, 540] width 141 height 34
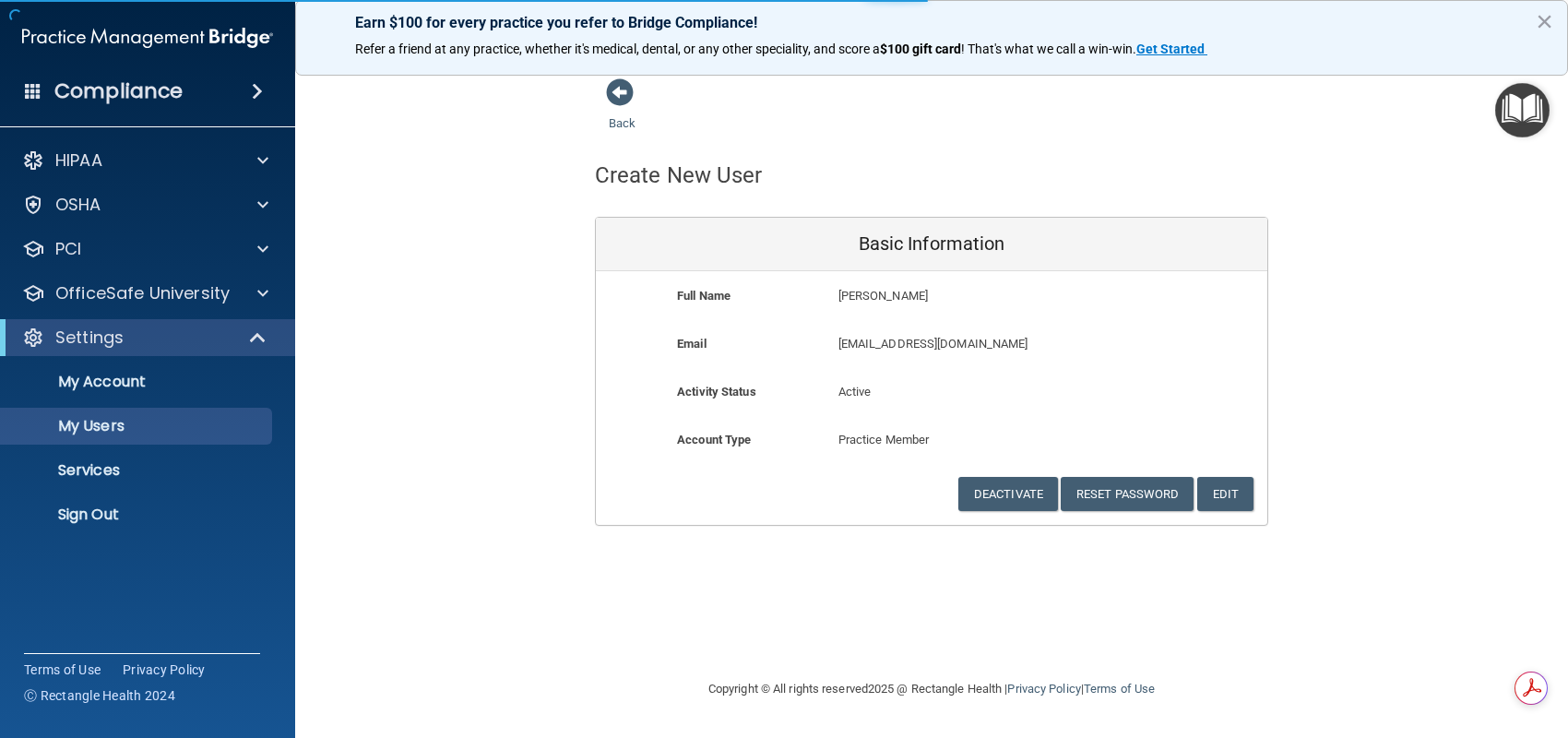
select select "20"
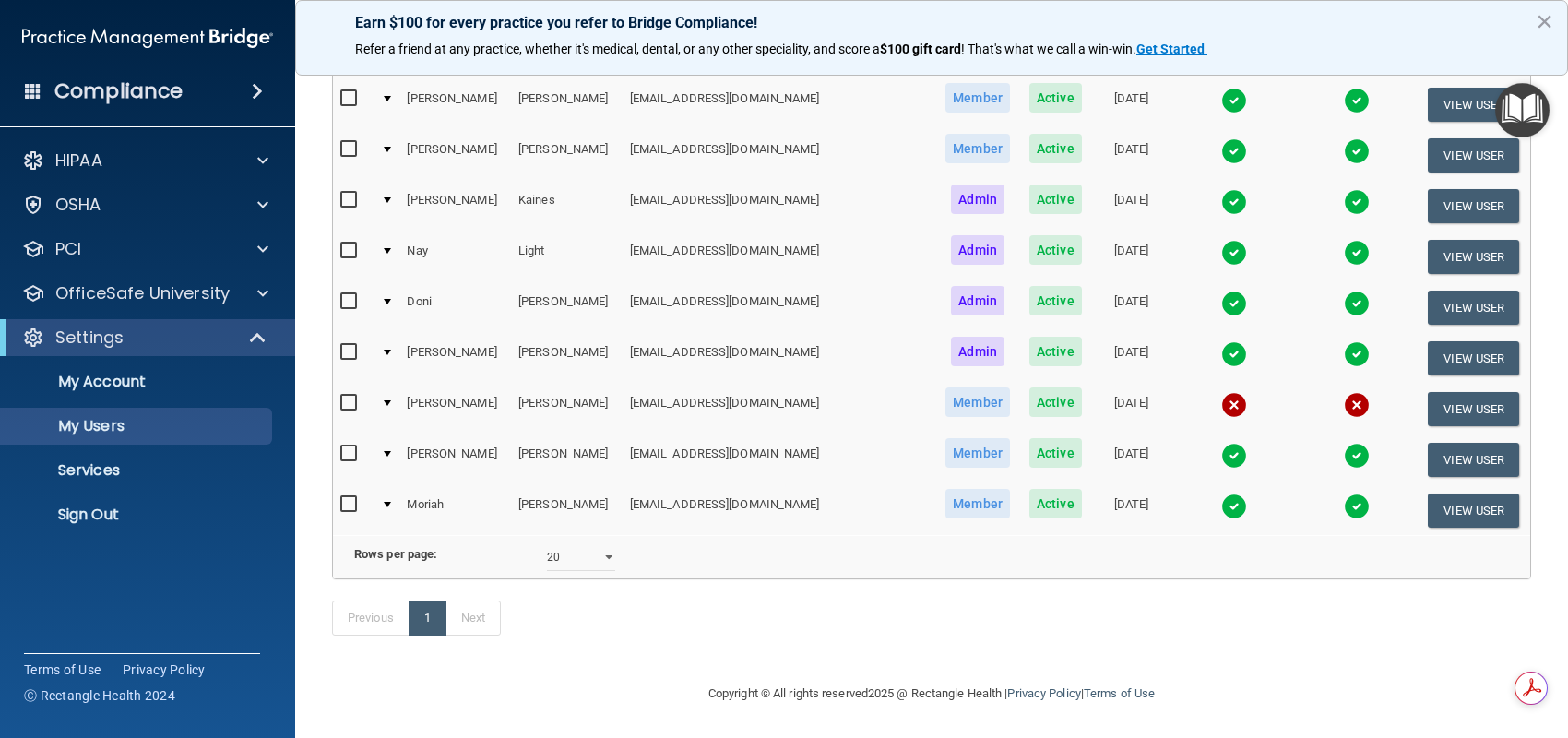
scroll to position [448, 0]
click at [137, 385] on p "My Account" at bounding box center [138, 382] width 252 height 18
